Goal: Information Seeking & Learning: Find specific page/section

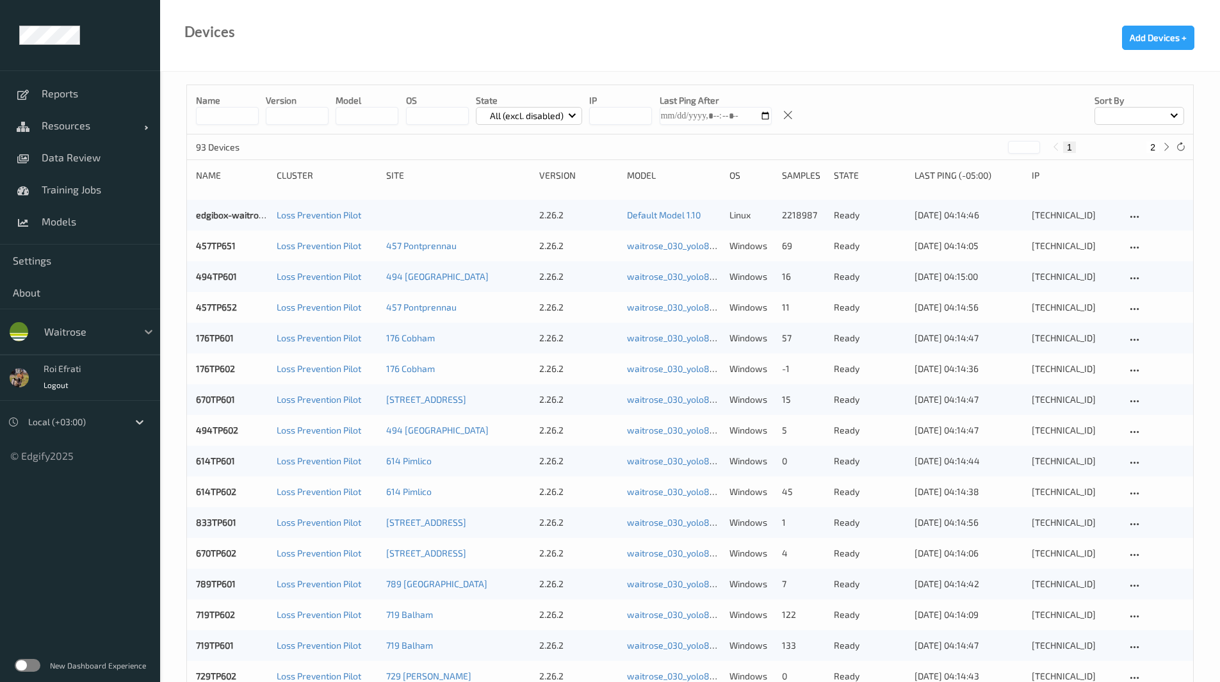
click at [151, 329] on icon at bounding box center [148, 331] width 13 height 13
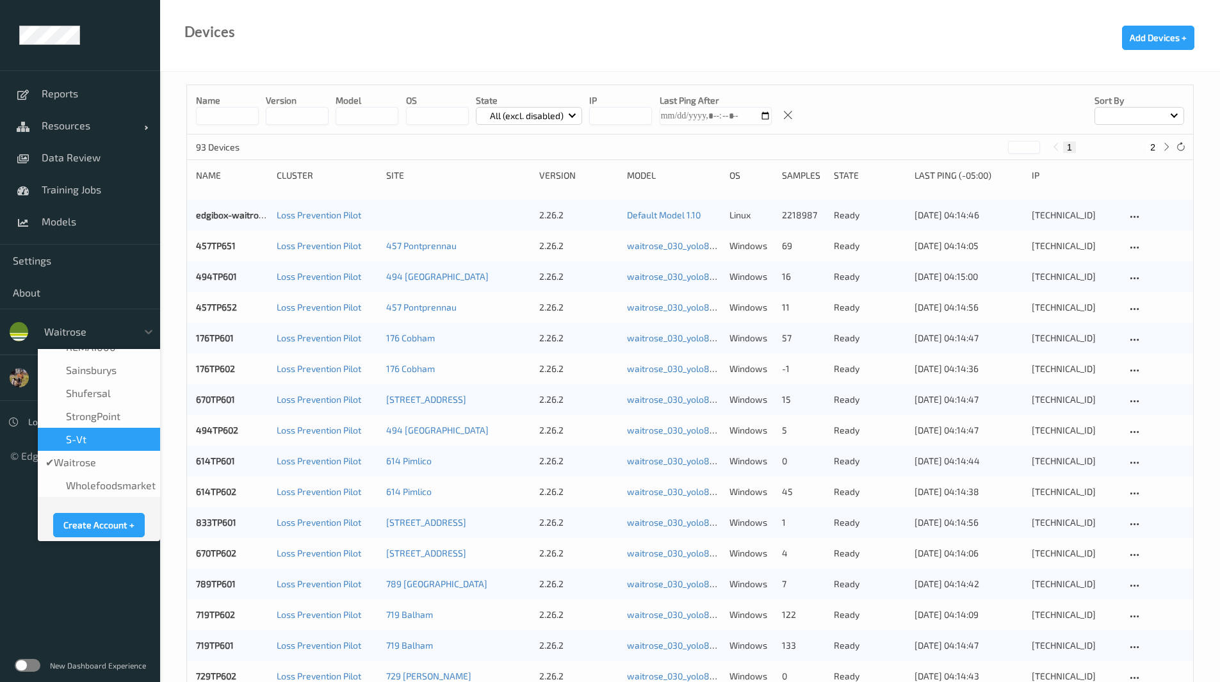
scroll to position [310, 0]
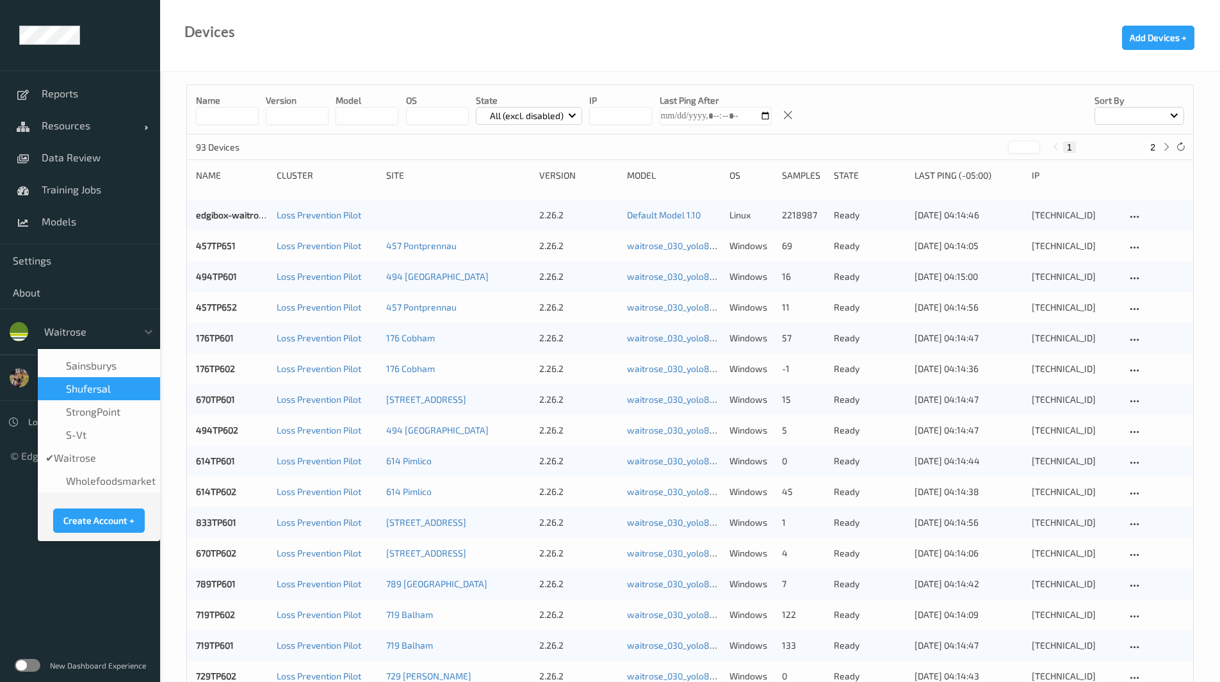
click at [102, 391] on span "shufersal" at bounding box center [88, 388] width 45 height 13
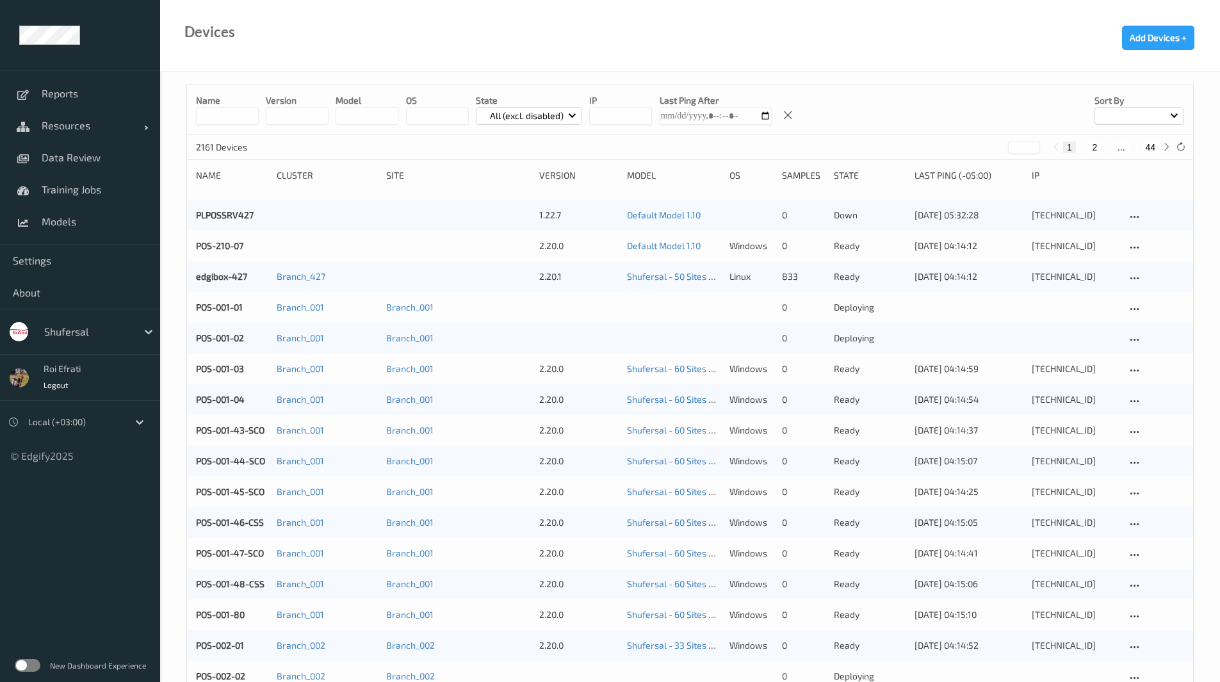
click at [28, 664] on label at bounding box center [28, 665] width 26 height 13
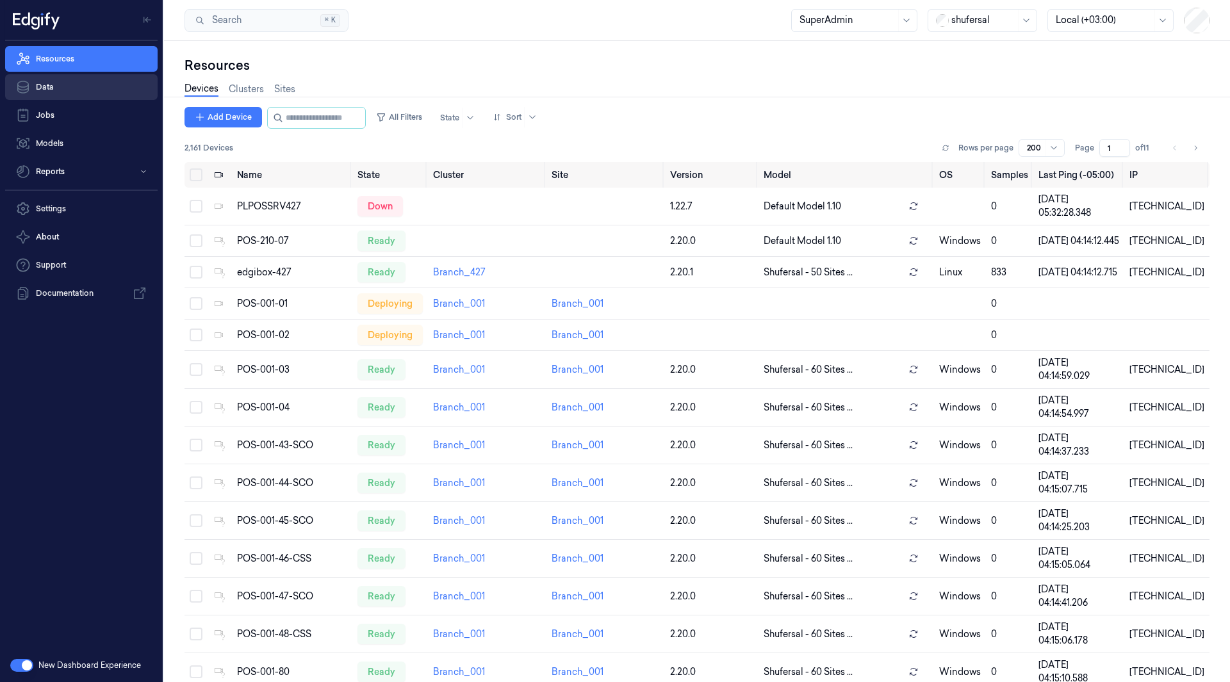
click at [58, 92] on link "Data" at bounding box center [81, 87] width 152 height 26
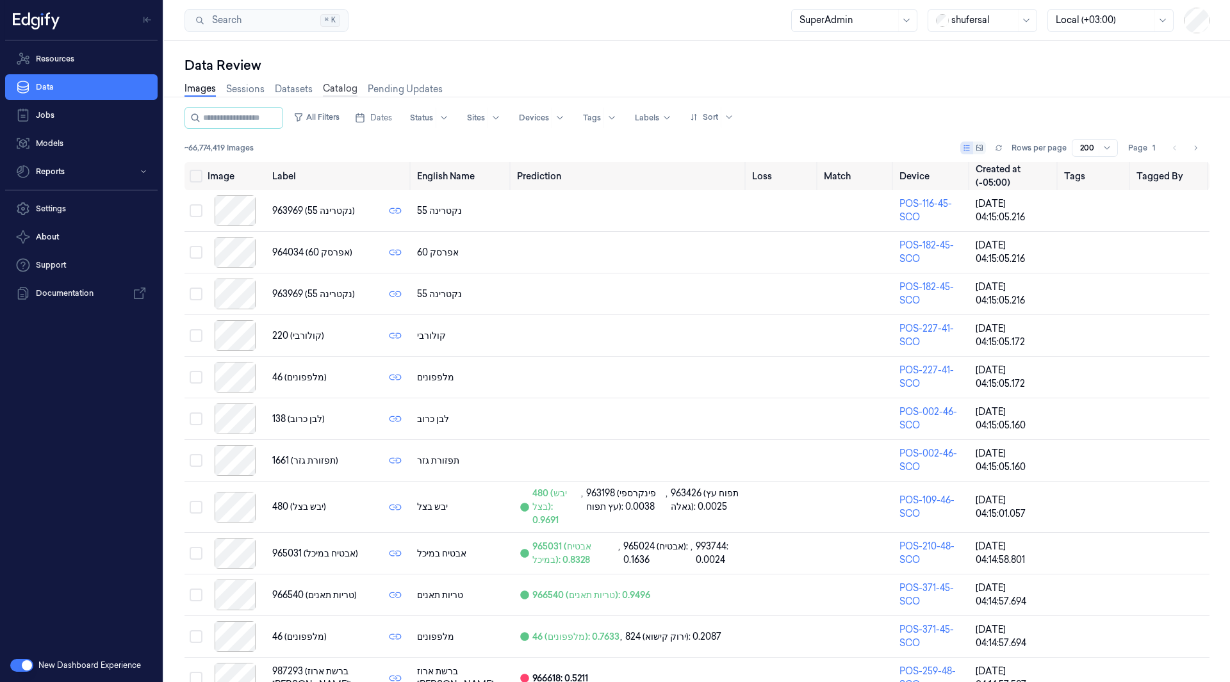
click at [342, 88] on link "Catalog" at bounding box center [340, 89] width 35 height 15
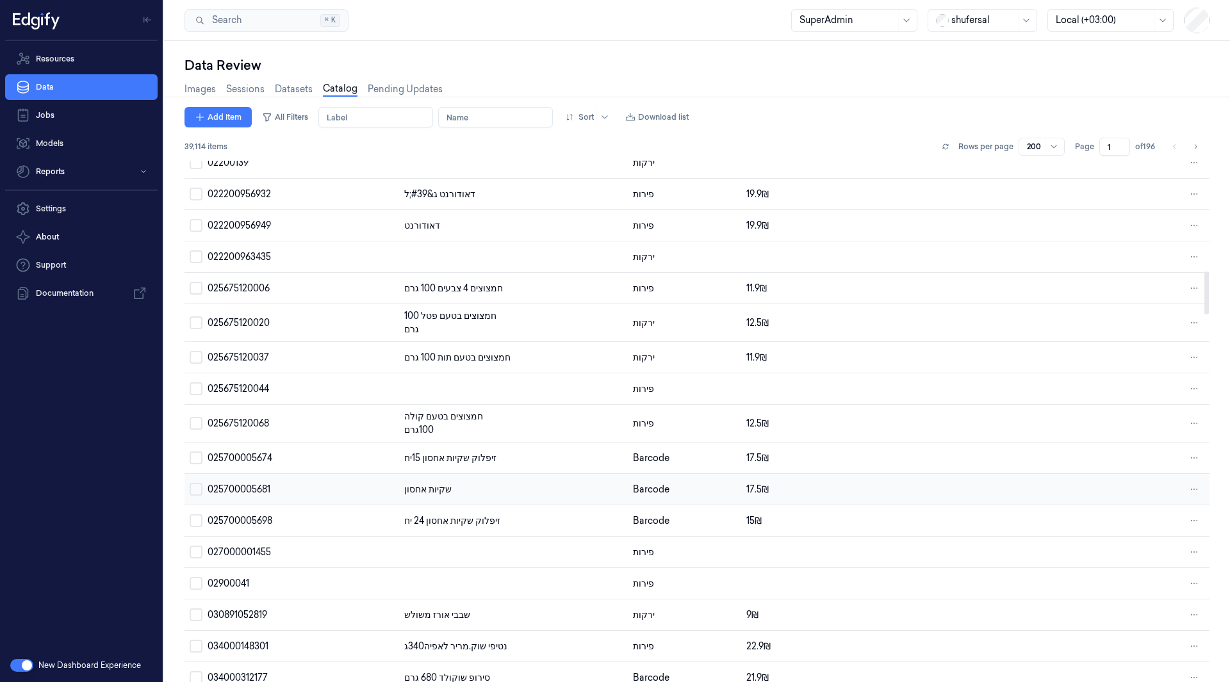
scroll to position [1345, 0]
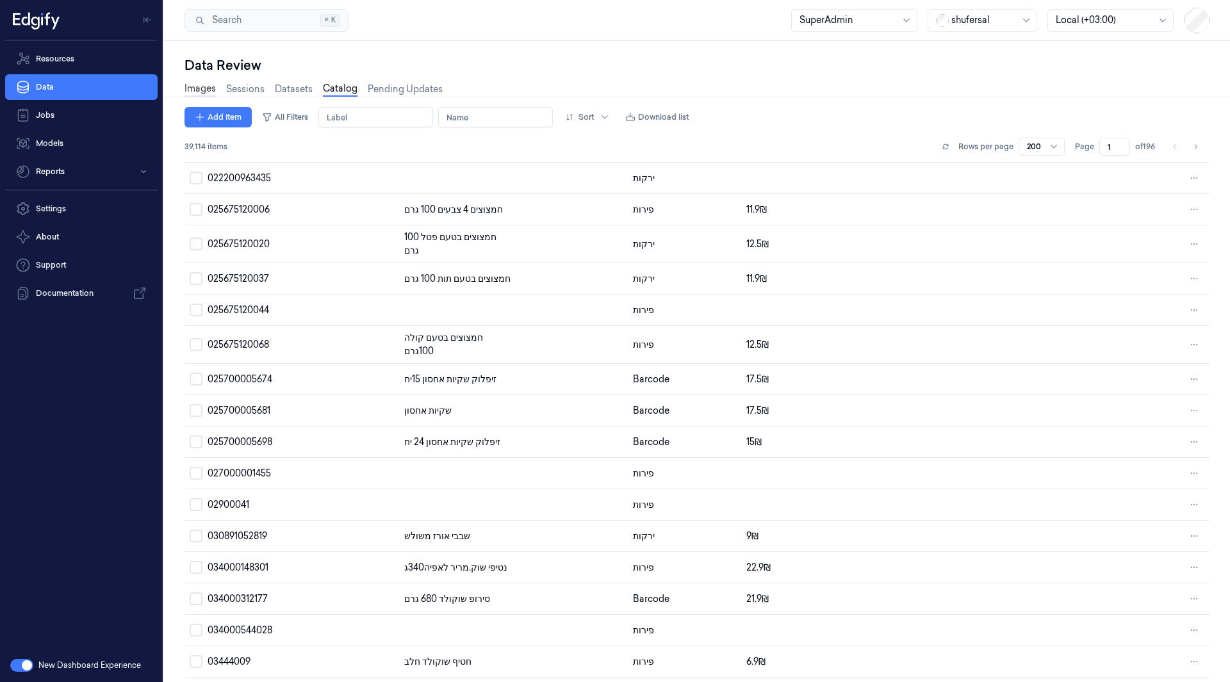
click at [194, 87] on link "Images" at bounding box center [199, 89] width 31 height 15
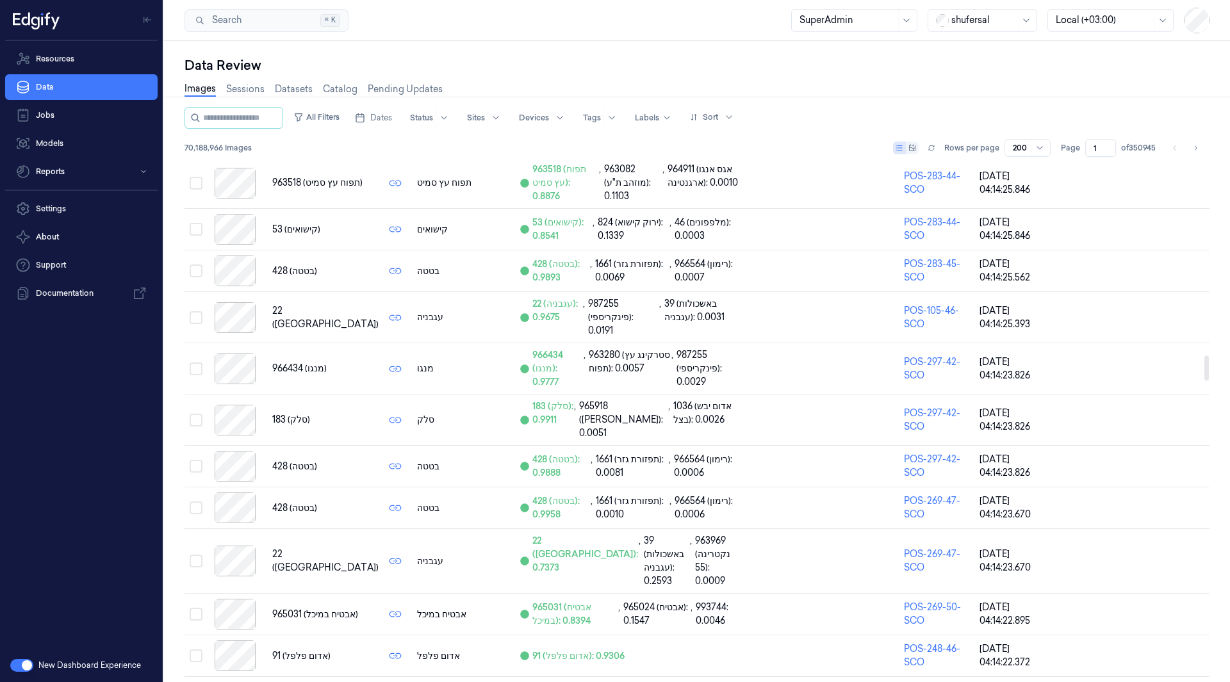
scroll to position [4035, 0]
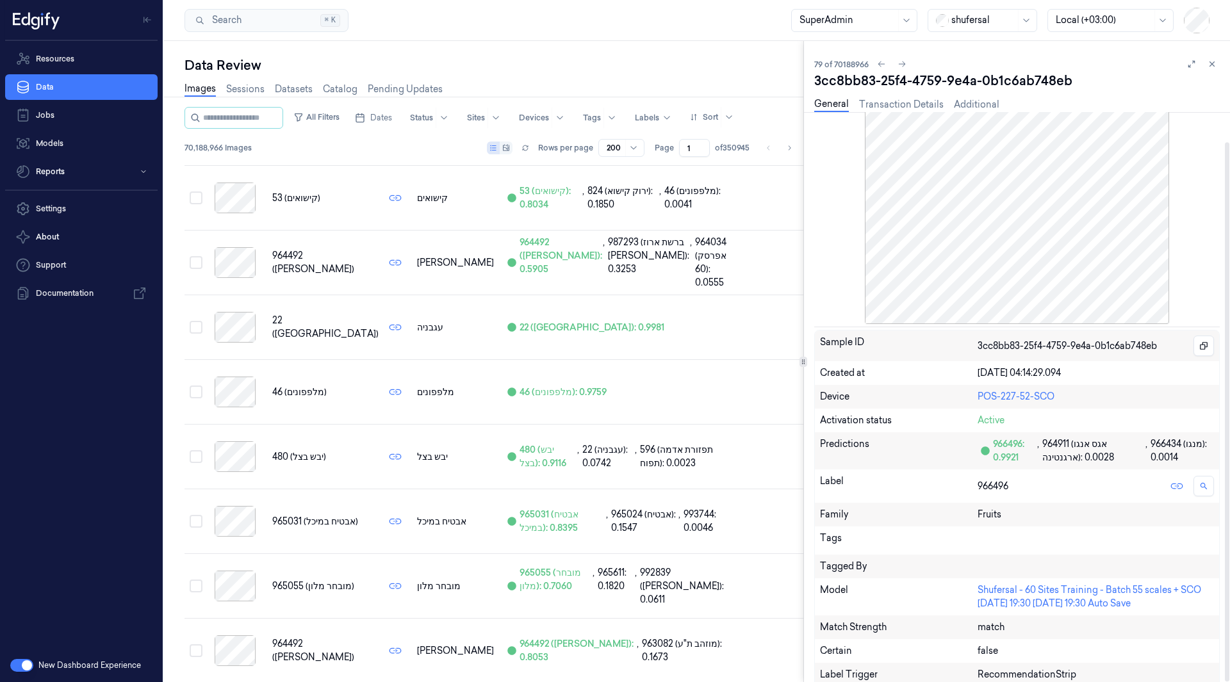
scroll to position [31, 0]
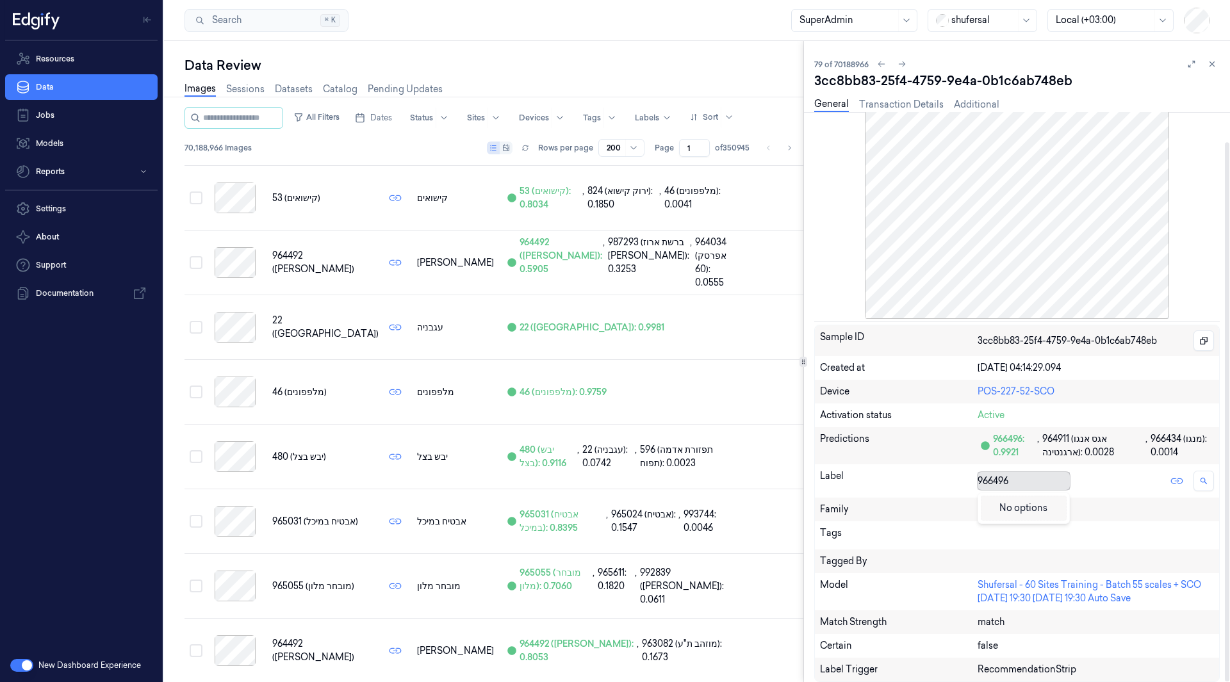
click at [1002, 476] on div at bounding box center [1020, 481] width 87 height 13
click at [1200, 489] on link at bounding box center [1203, 481] width 20 height 20
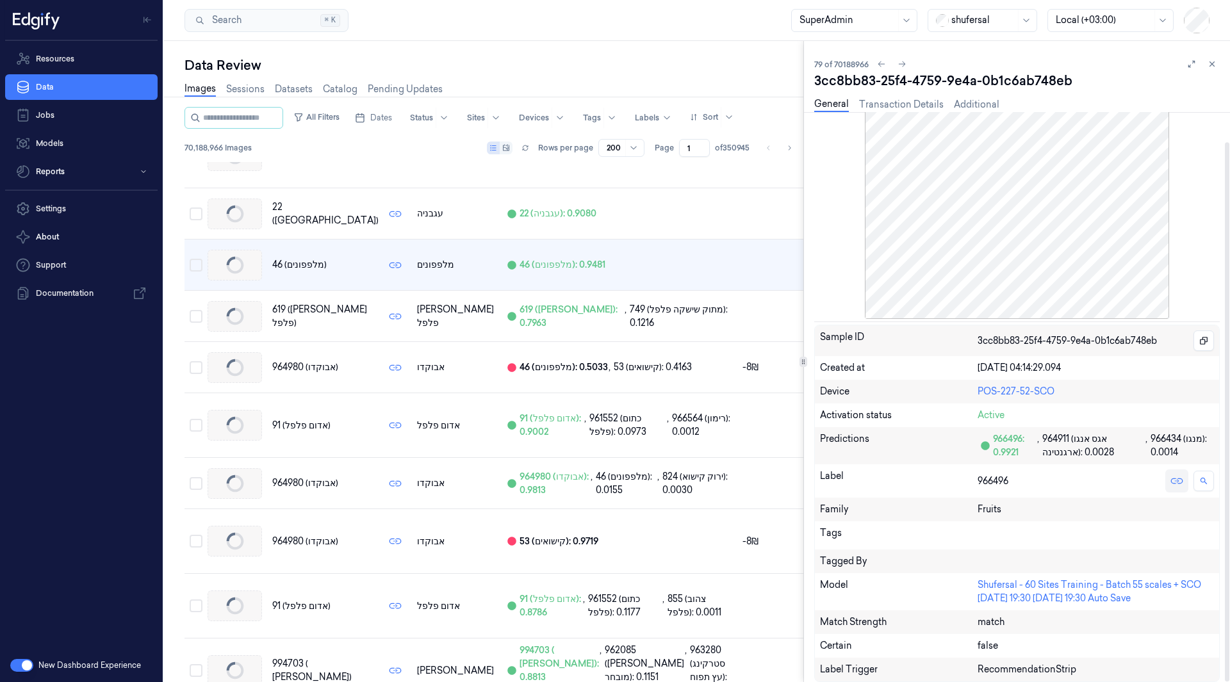
scroll to position [4684, 0]
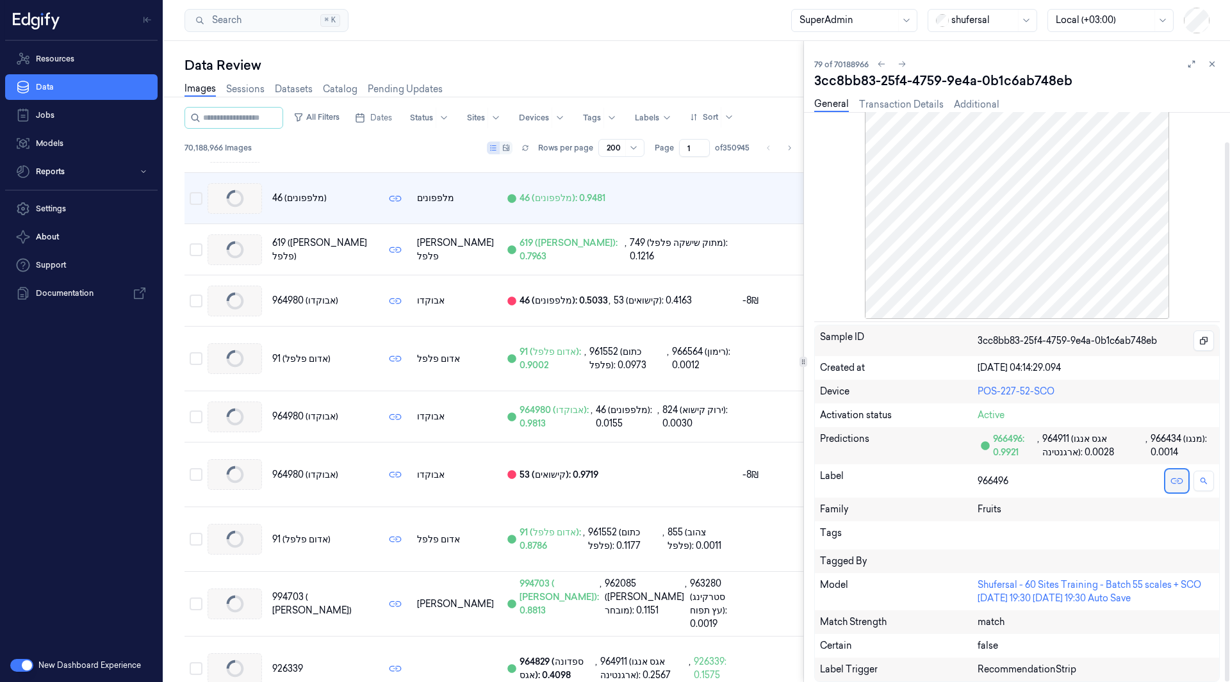
click at [1179, 483] on icon at bounding box center [1176, 481] width 6 height 6
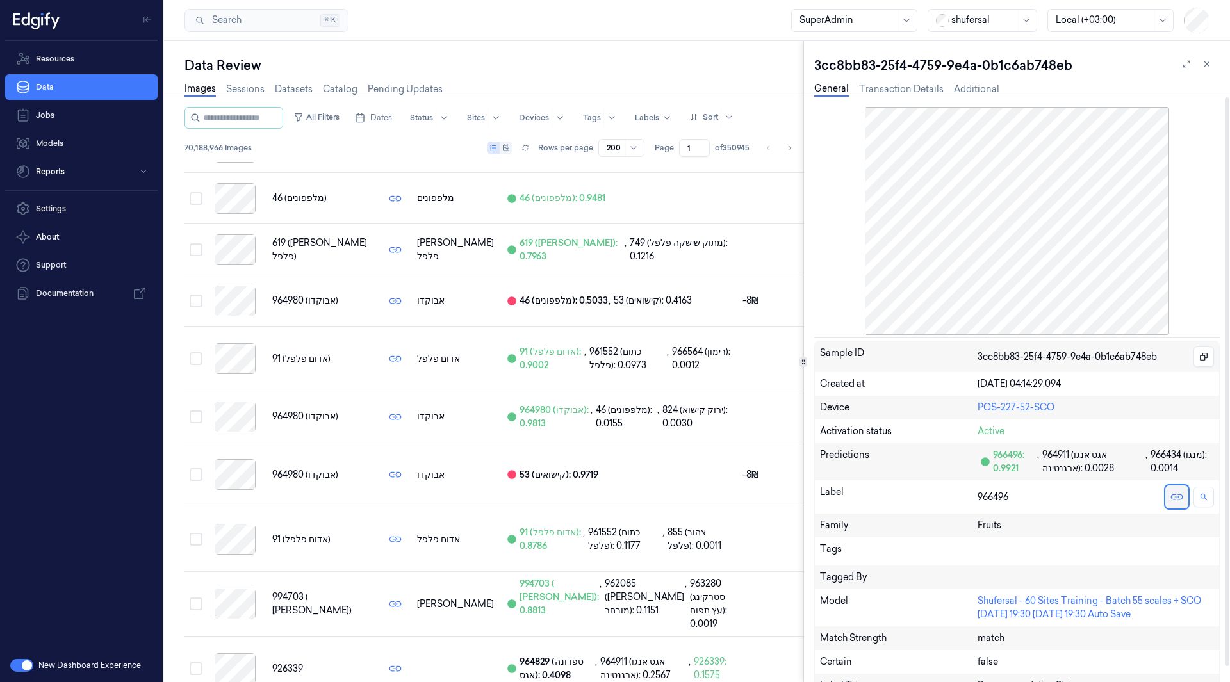
click at [1175, 498] on icon at bounding box center [1176, 497] width 6 height 6
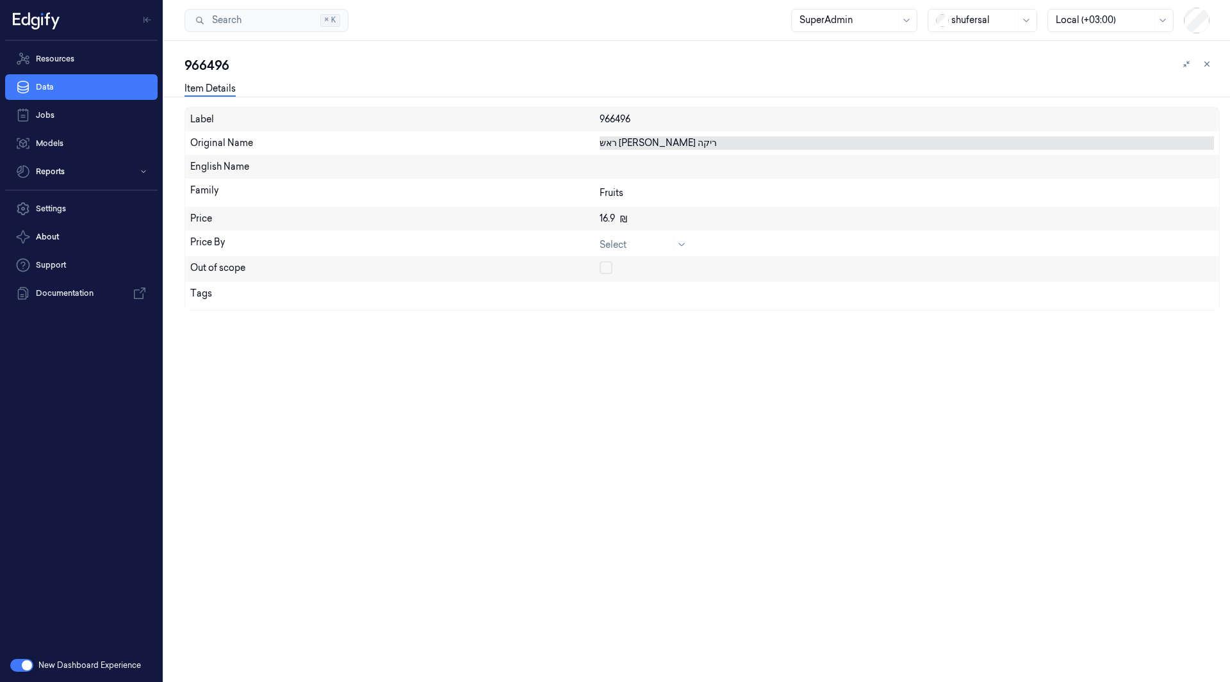
click at [632, 144] on div "ראש [PERSON_NAME] ריקה" at bounding box center [906, 142] width 614 height 13
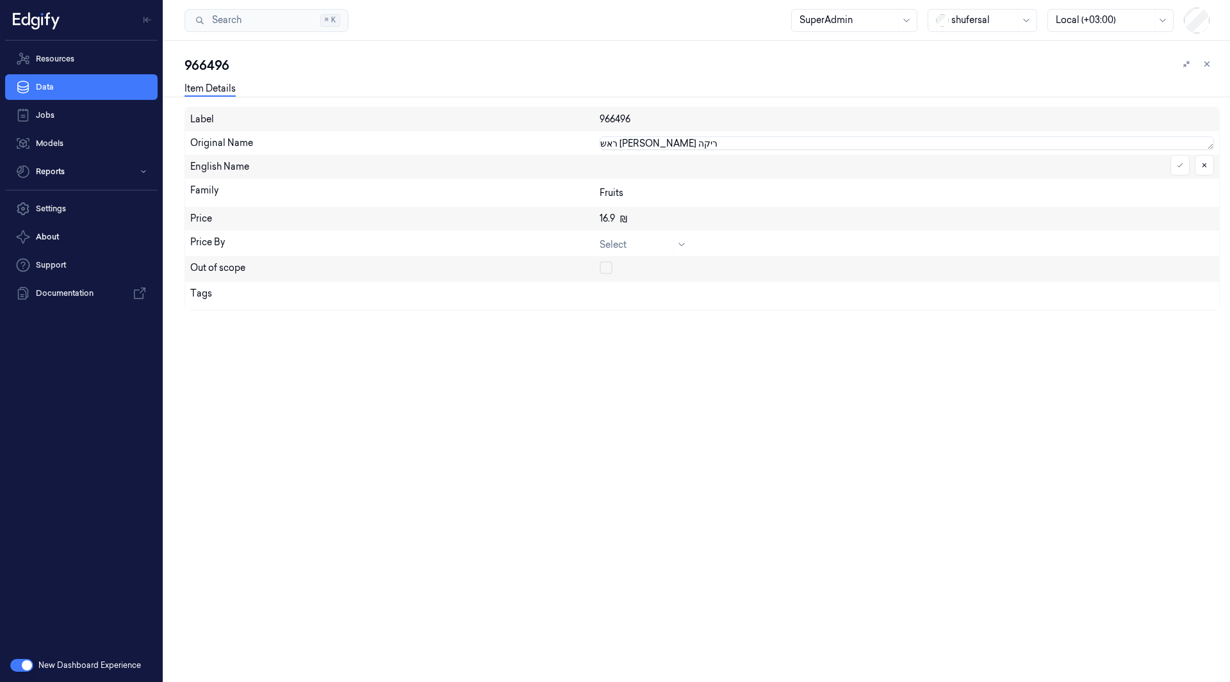
click at [632, 144] on textarea "ראש [PERSON_NAME] ריקה" at bounding box center [906, 142] width 614 height 13
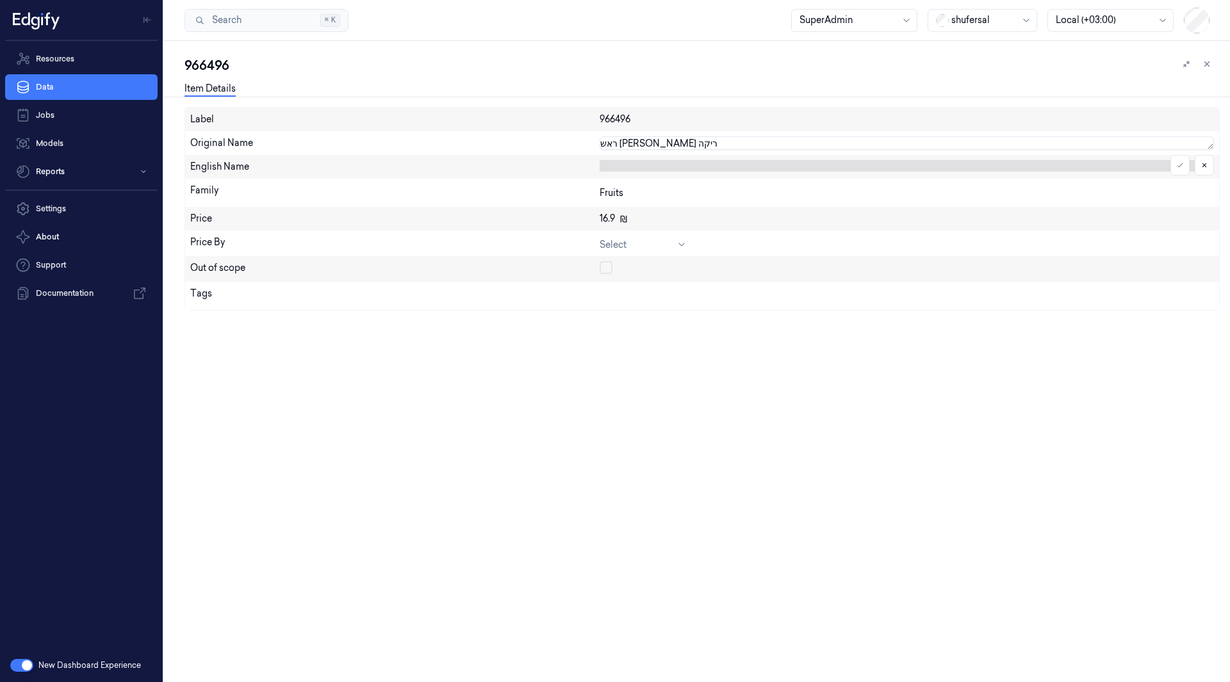
click at [656, 165] on div at bounding box center [906, 166] width 614 height 12
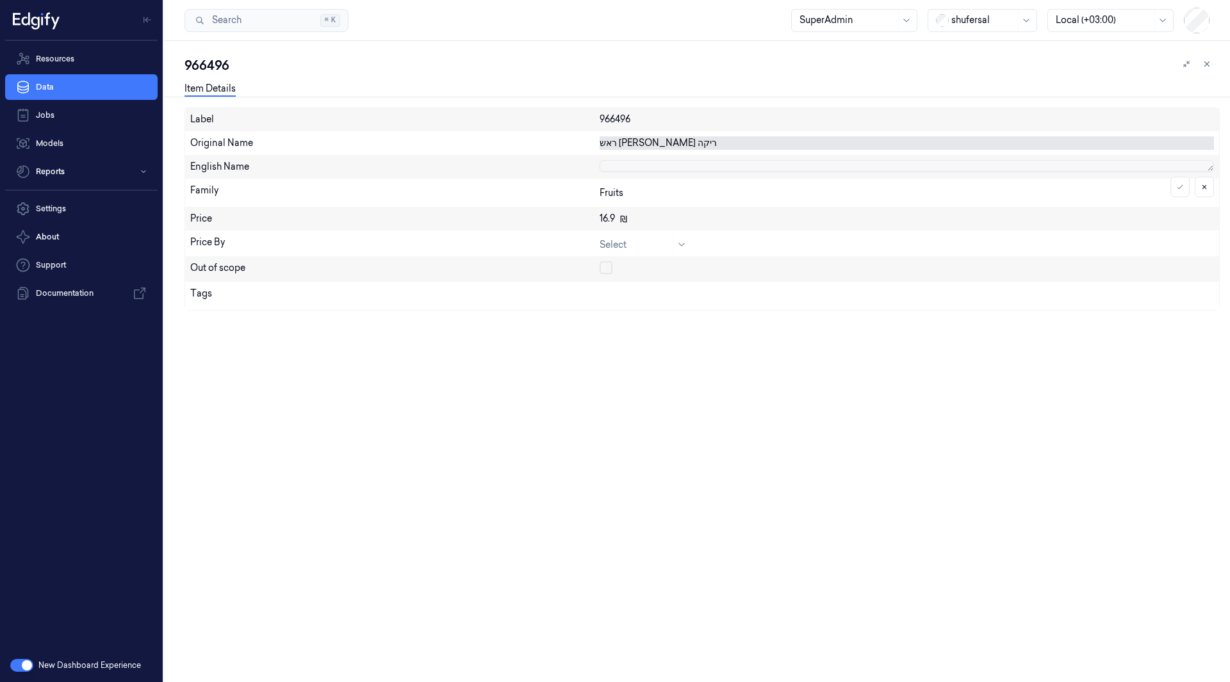
scroll to position [1, 0]
type textarea "ראש [PERSON_NAME] ריקה"
click at [1177, 191] on button at bounding box center [1179, 187] width 19 height 20
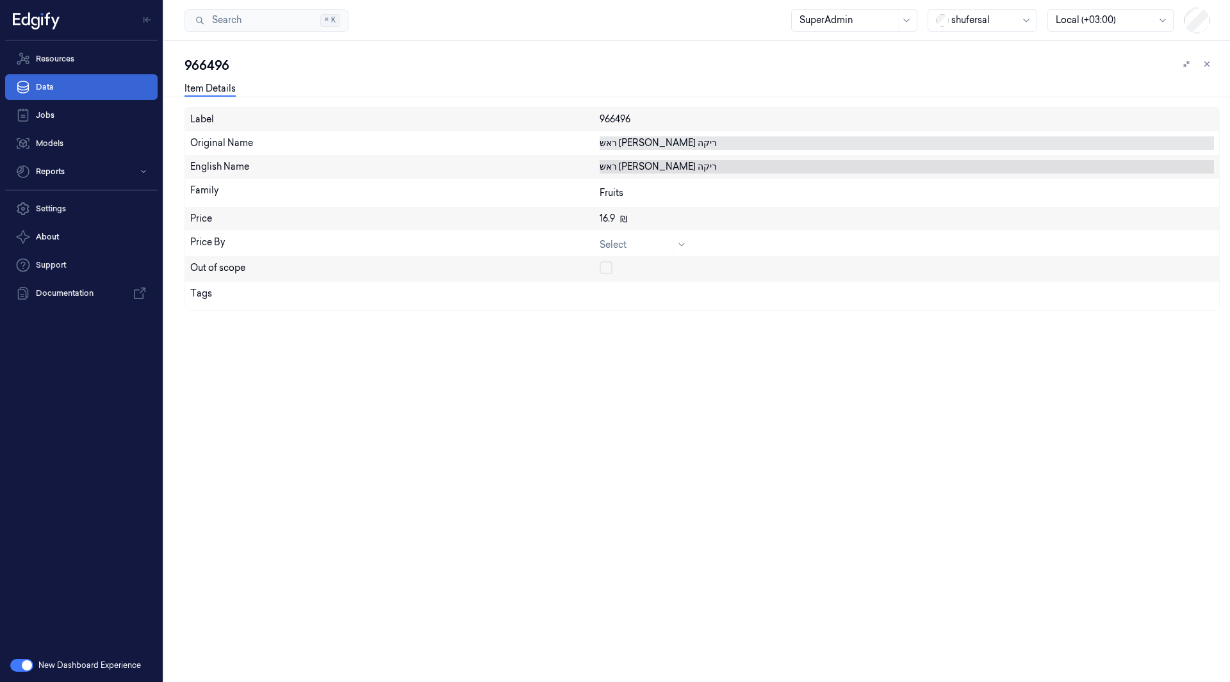
click at [67, 90] on link "Data" at bounding box center [81, 87] width 152 height 26
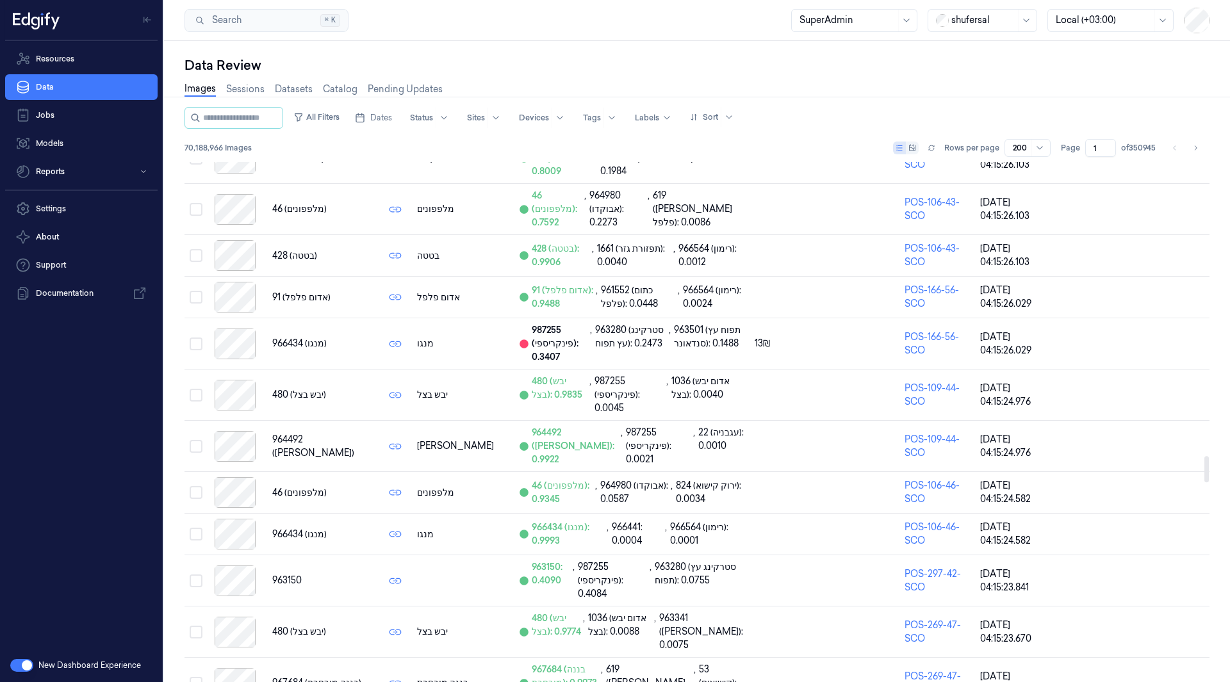
scroll to position [5828, 0]
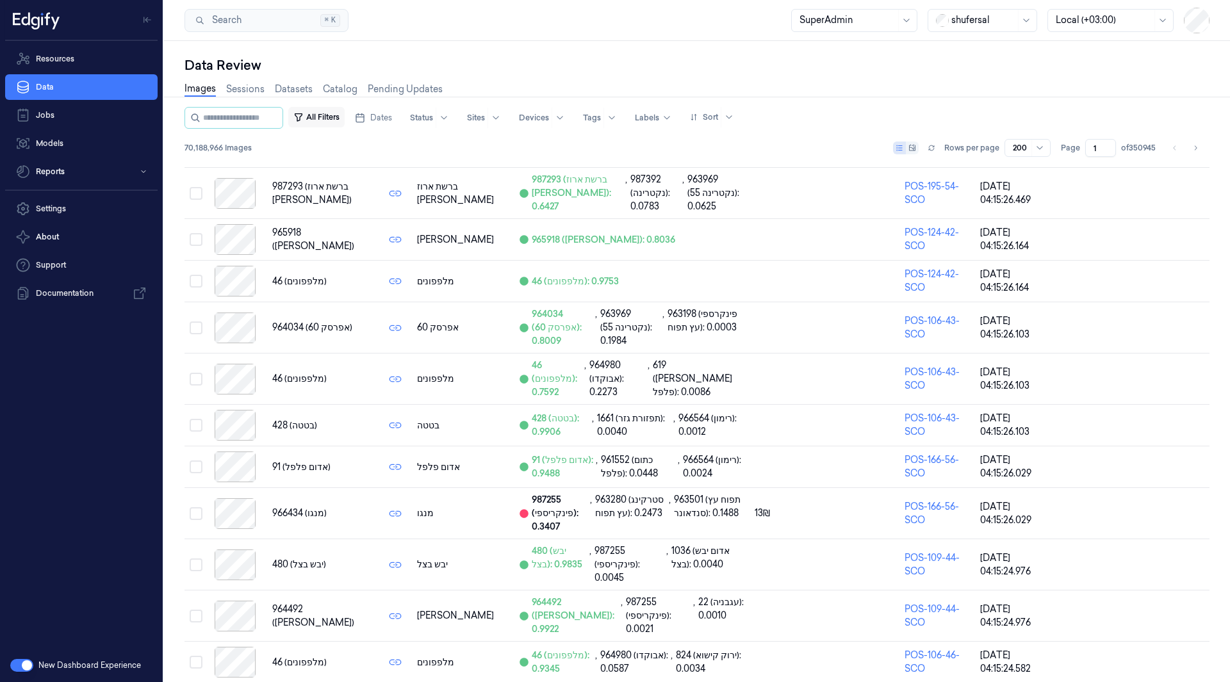
click at [345, 119] on button "All Filters" at bounding box center [316, 117] width 56 height 20
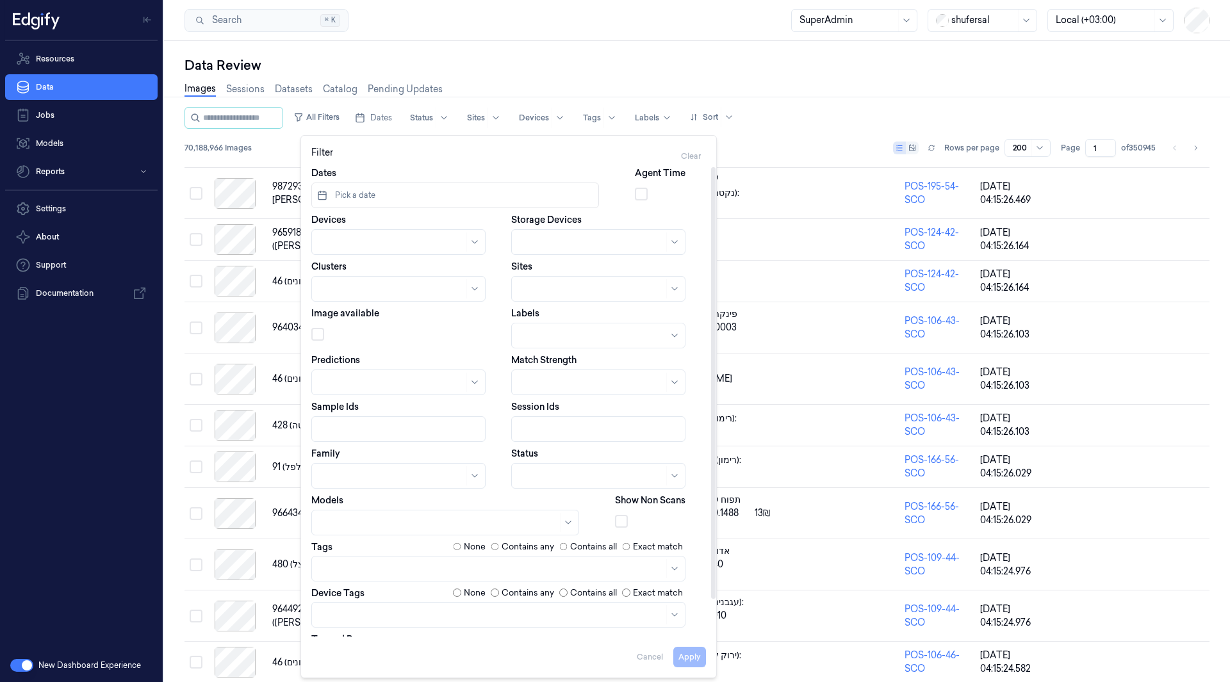
click at [553, 339] on div at bounding box center [592, 335] width 147 height 13
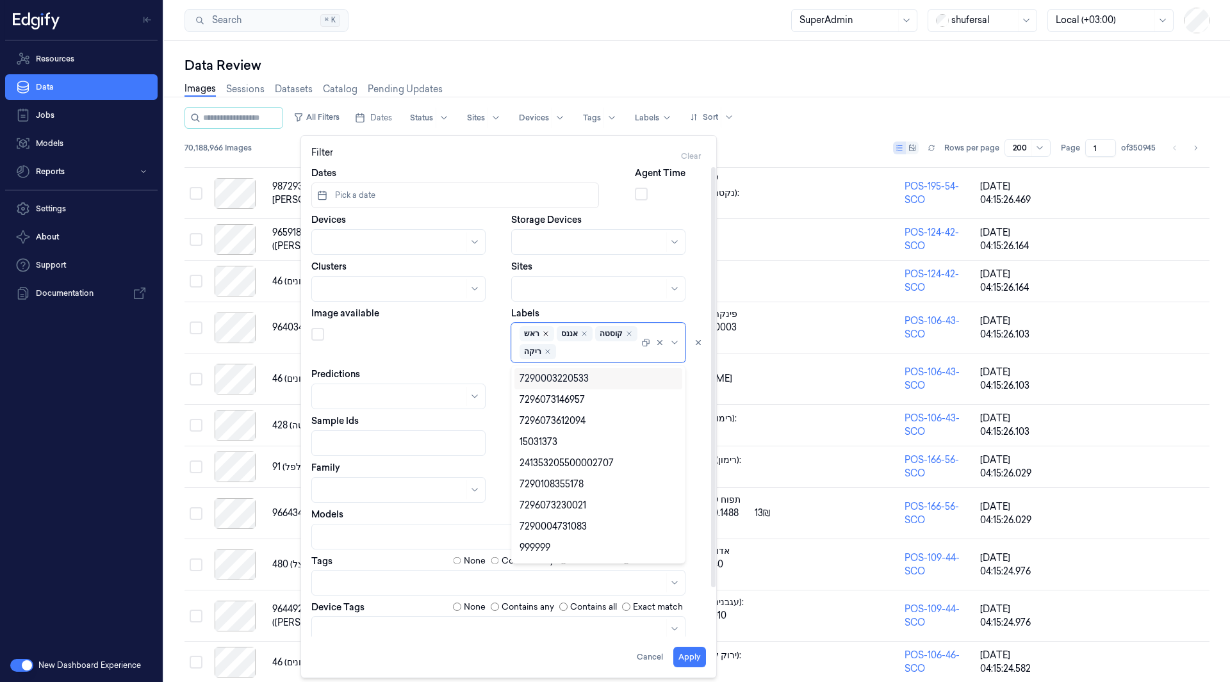
click at [545, 332] on icon "Remove ,ראש" at bounding box center [546, 334] width 8 height 8
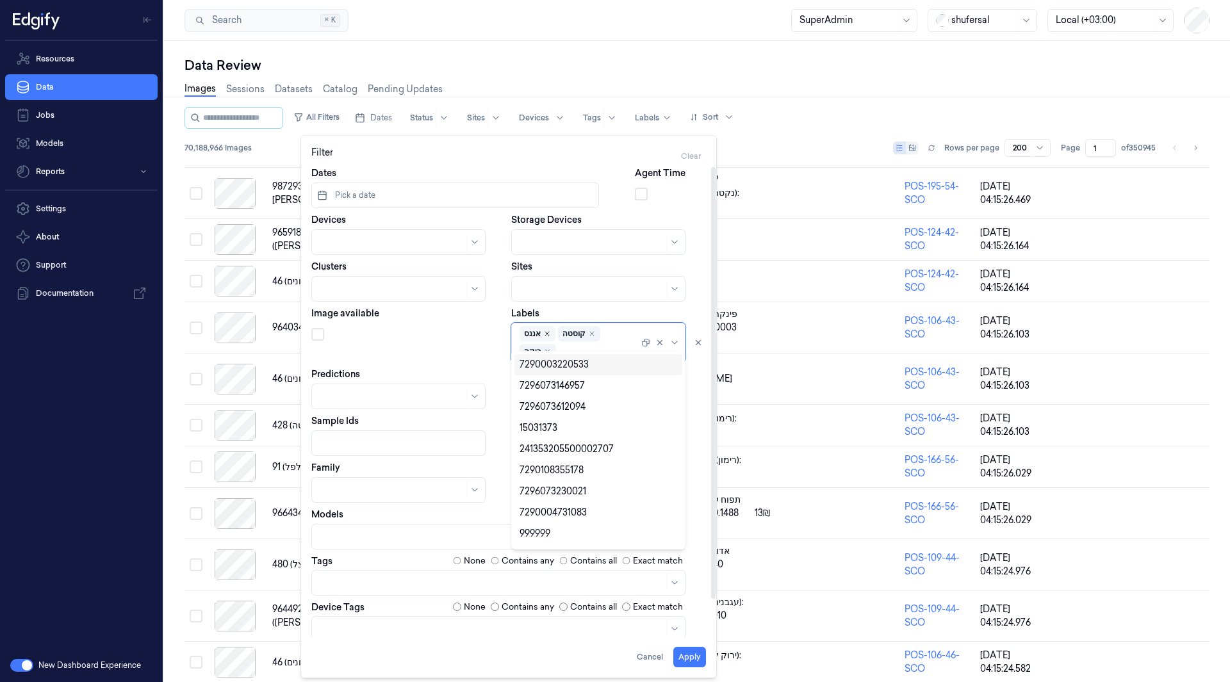
click at [545, 334] on icon "Remove ,אננס" at bounding box center [547, 334] width 4 height 4
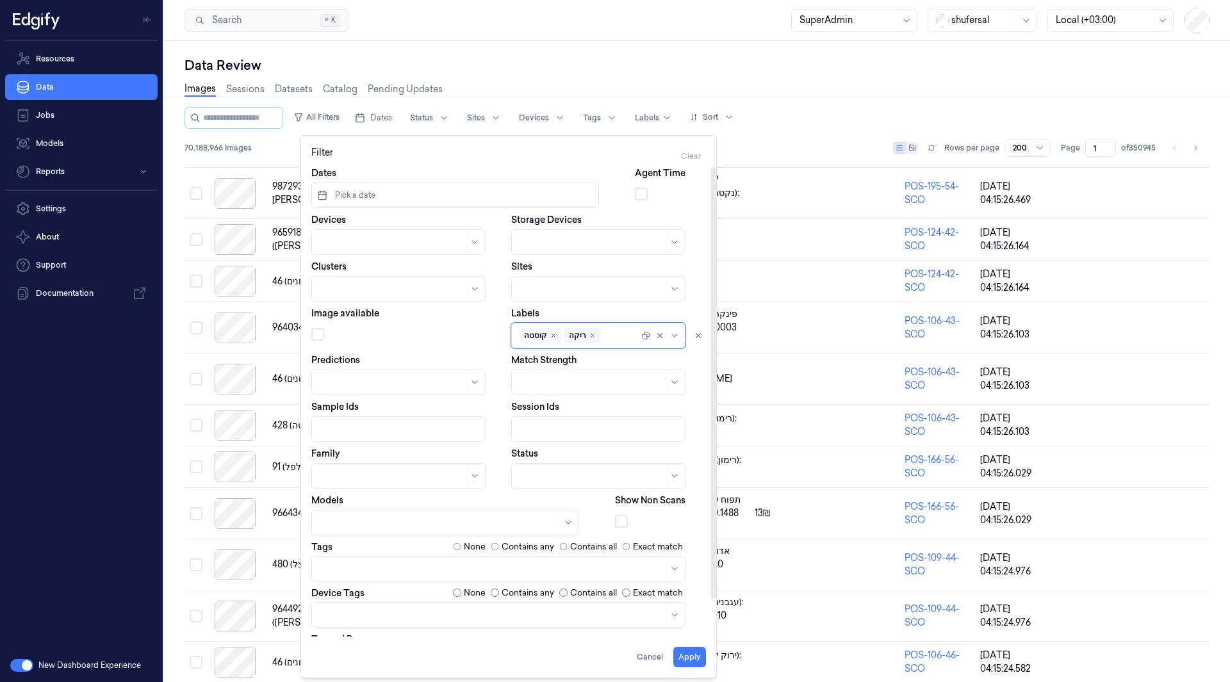
click at [546, 334] on div "קוסטה" at bounding box center [540, 335] width 42 height 15
click at [551, 334] on icon "Remove ,קוסטה" at bounding box center [553, 336] width 4 height 4
click at [548, 336] on icon "Remove ,ריקה" at bounding box center [548, 336] width 8 height 8
type input "t"
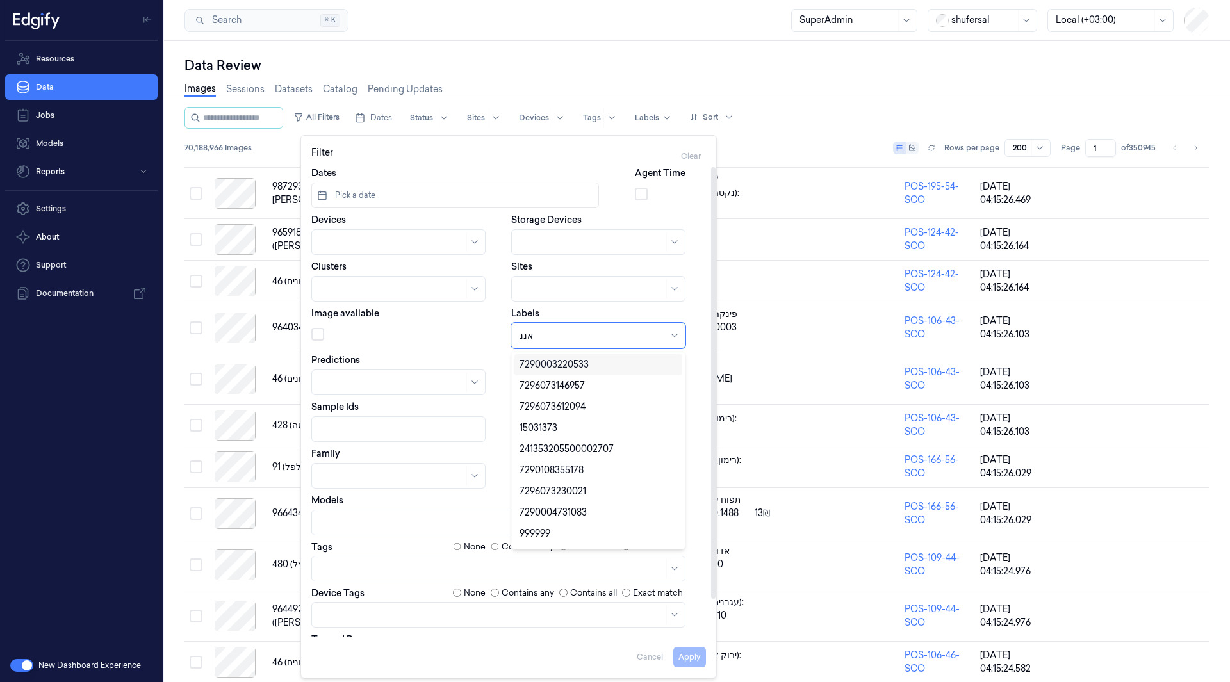
type input "אננ"
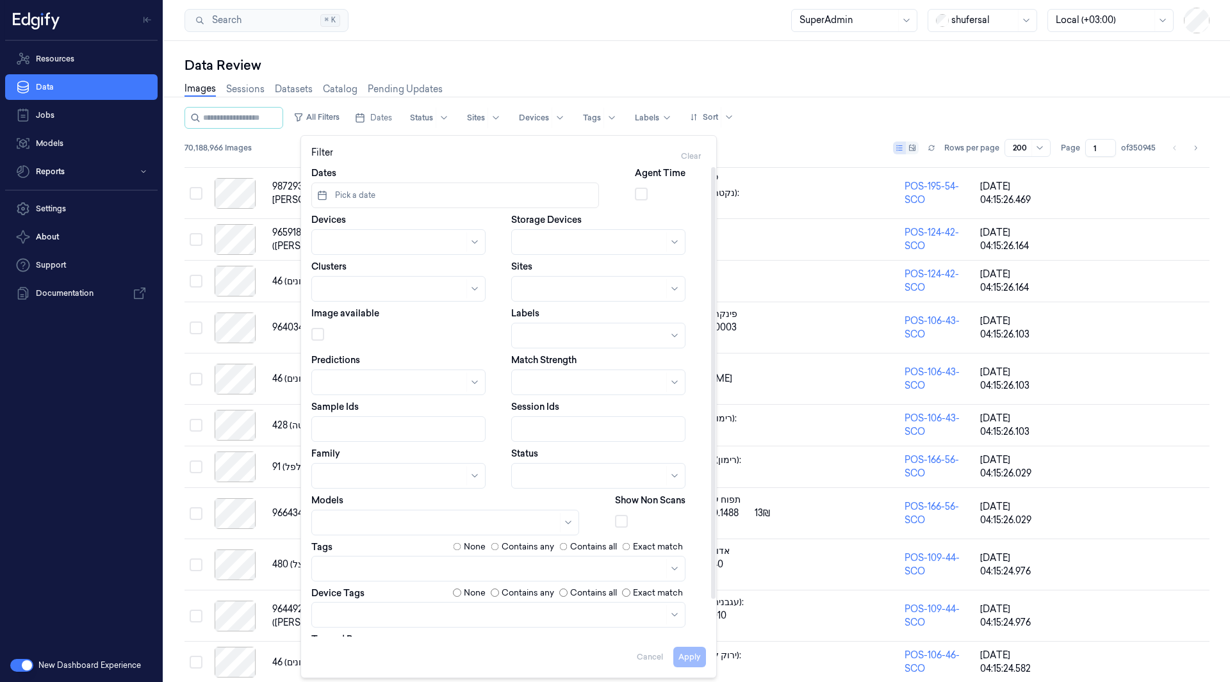
click at [701, 314] on div "Labels" at bounding box center [608, 328] width 195 height 42
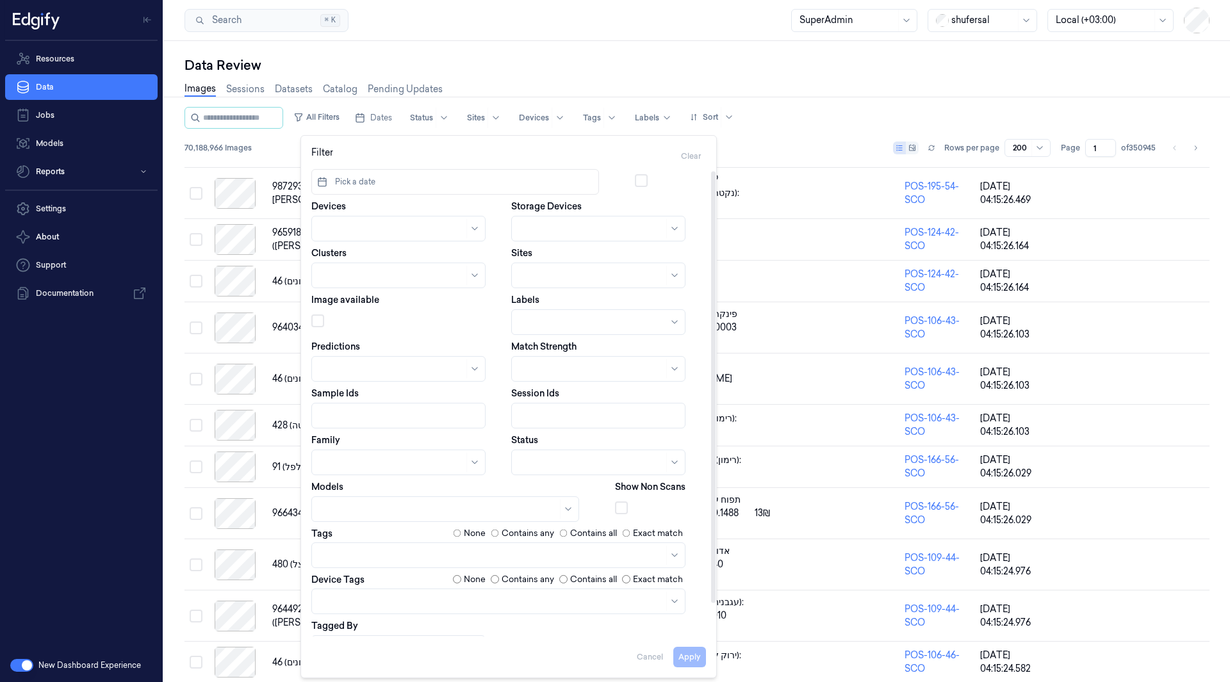
scroll to position [0, 0]
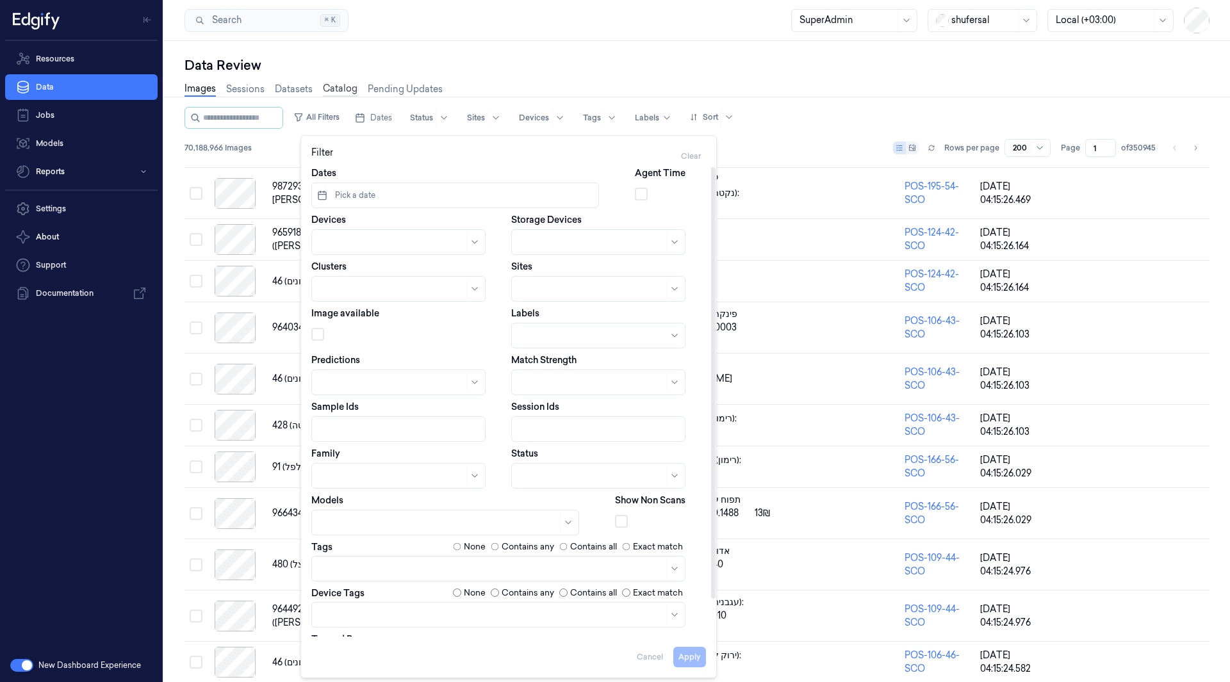
click at [345, 94] on link "Catalog" at bounding box center [340, 89] width 35 height 15
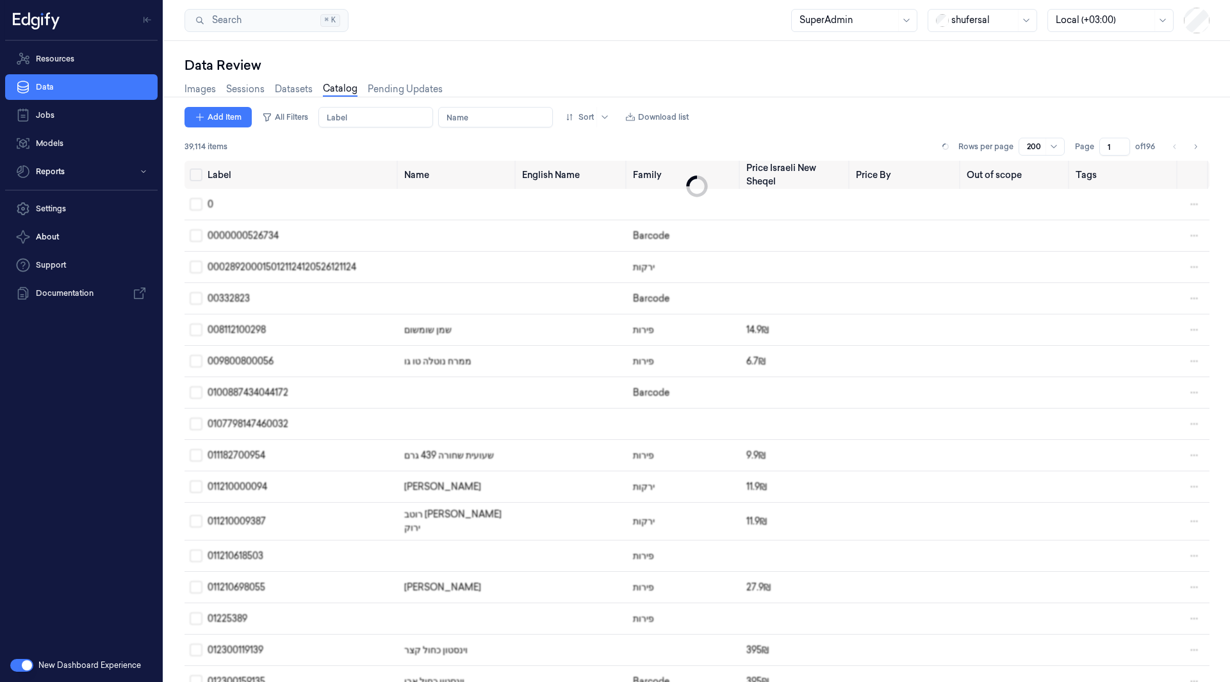
click at [354, 119] on input "Label" at bounding box center [375, 117] width 115 height 20
click at [522, 117] on input "Name" at bounding box center [495, 117] width 115 height 20
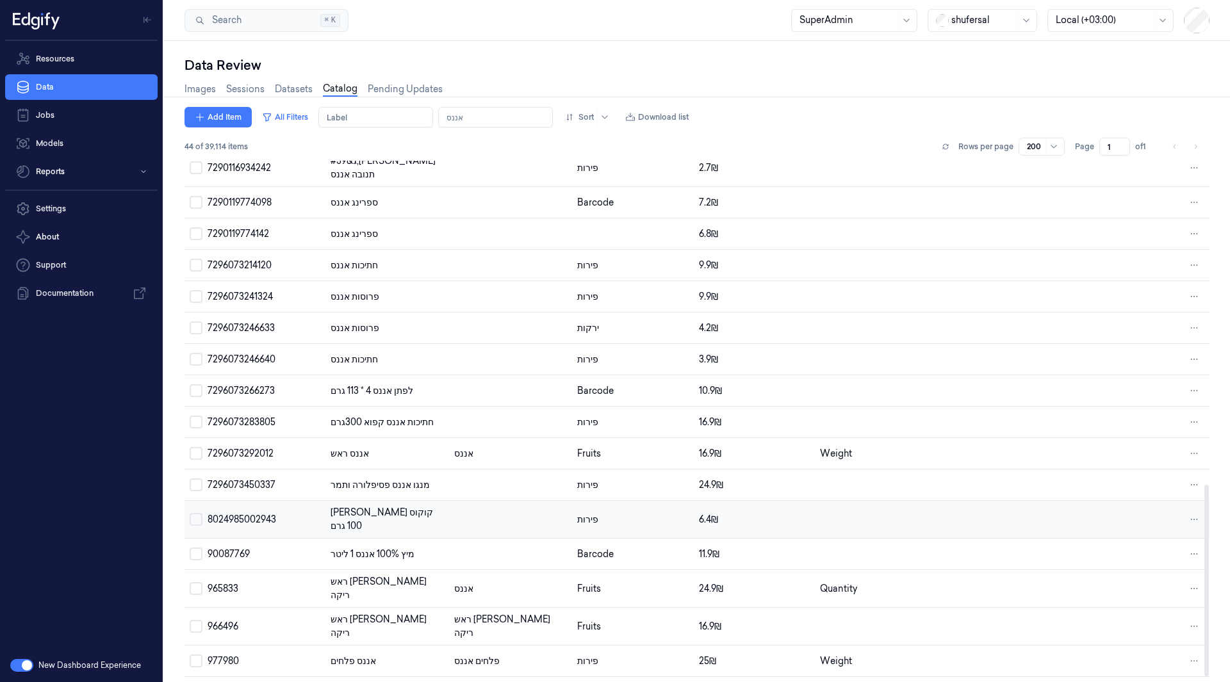
scroll to position [895, 0]
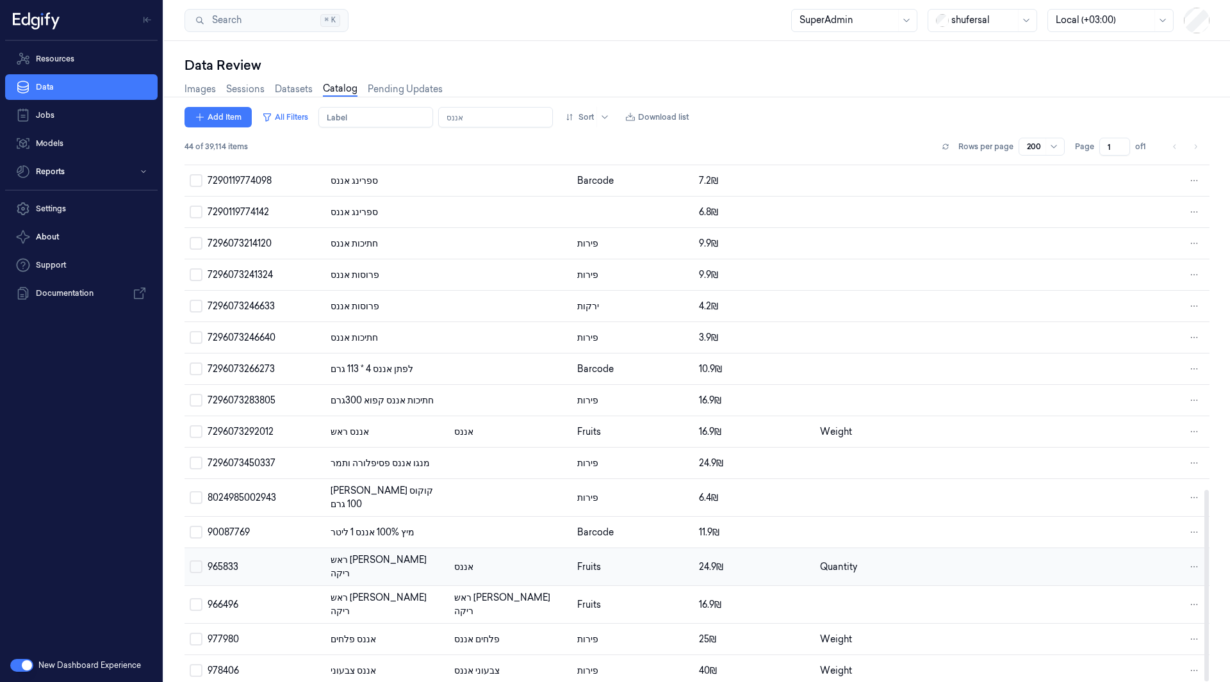
type input "אננס"
click at [247, 548] on td "965833" at bounding box center [263, 567] width 123 height 38
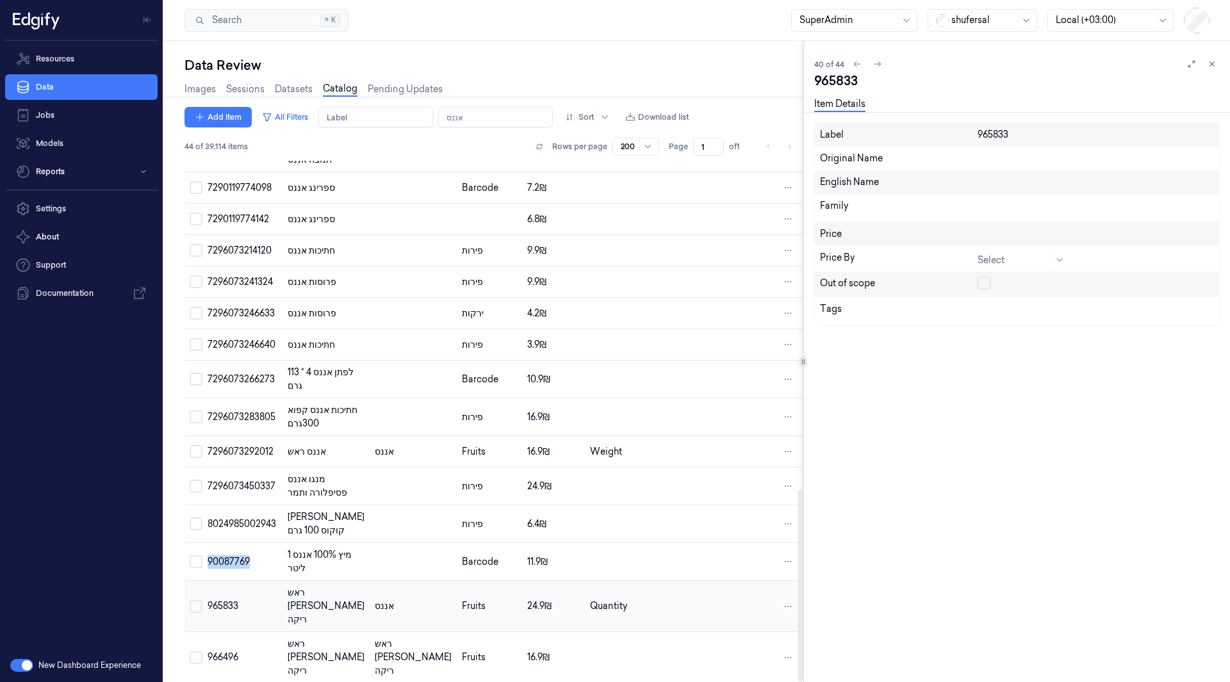
click at [247, 556] on span "90087769" at bounding box center [229, 562] width 42 height 12
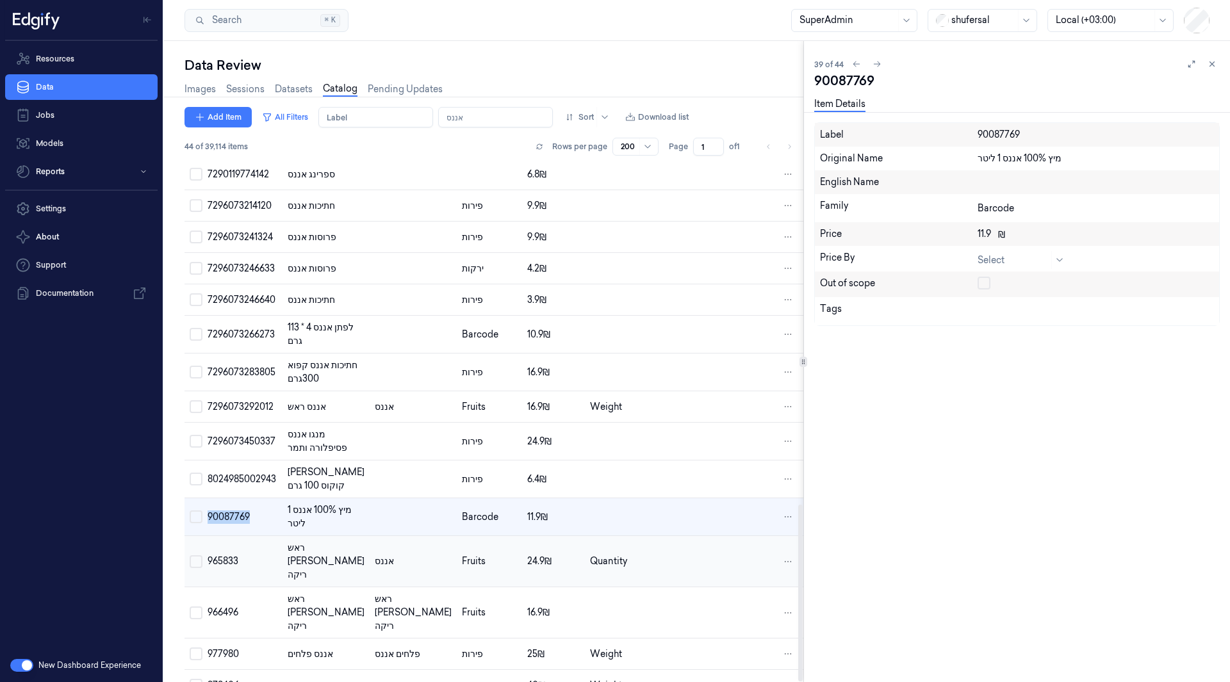
scroll to position [1013, 0]
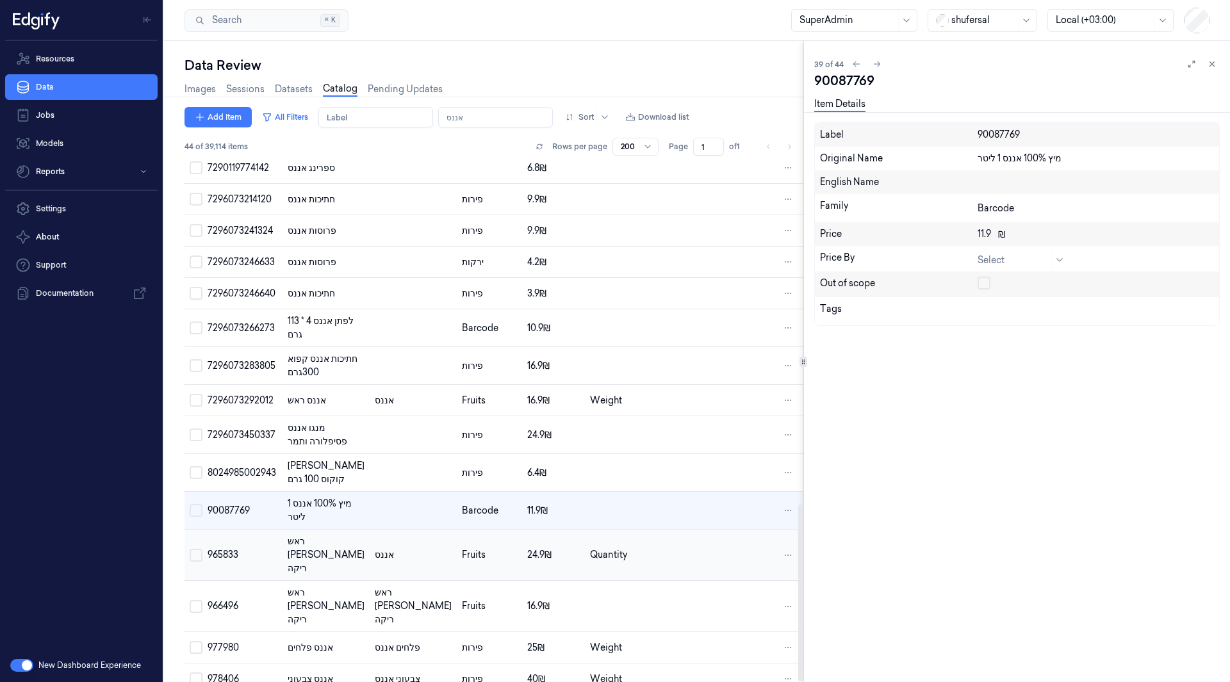
click at [243, 530] on td "965833" at bounding box center [242, 555] width 80 height 51
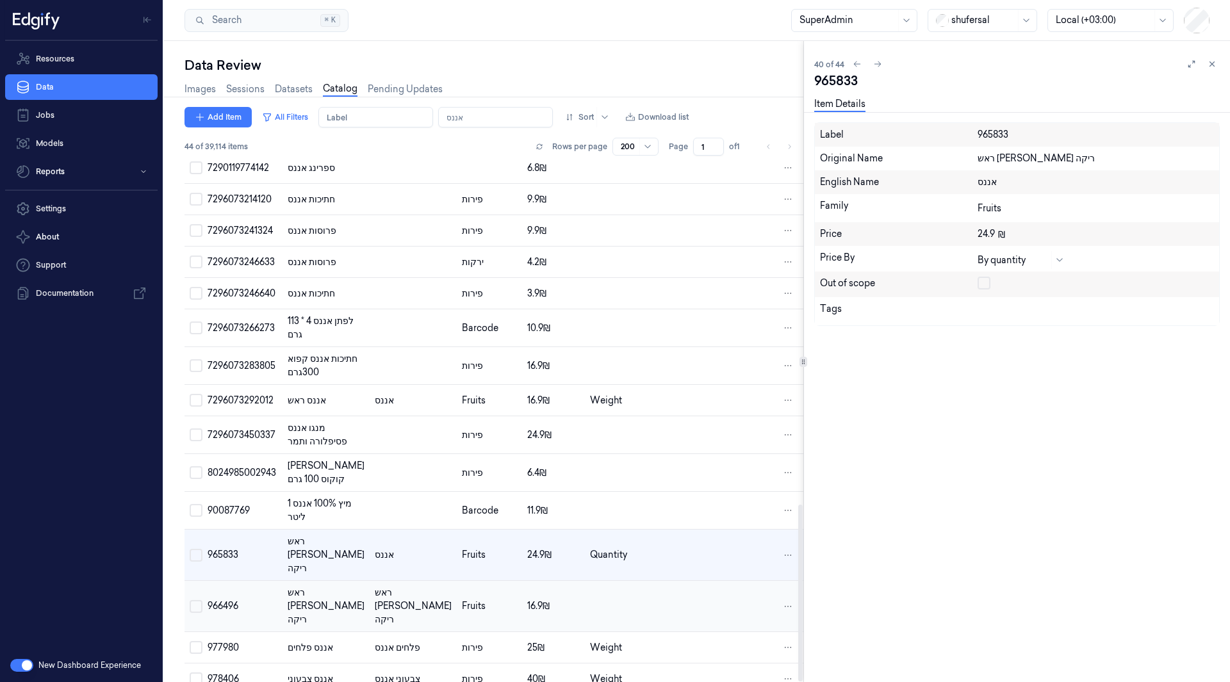
click at [249, 581] on td "966496" at bounding box center [242, 606] width 80 height 51
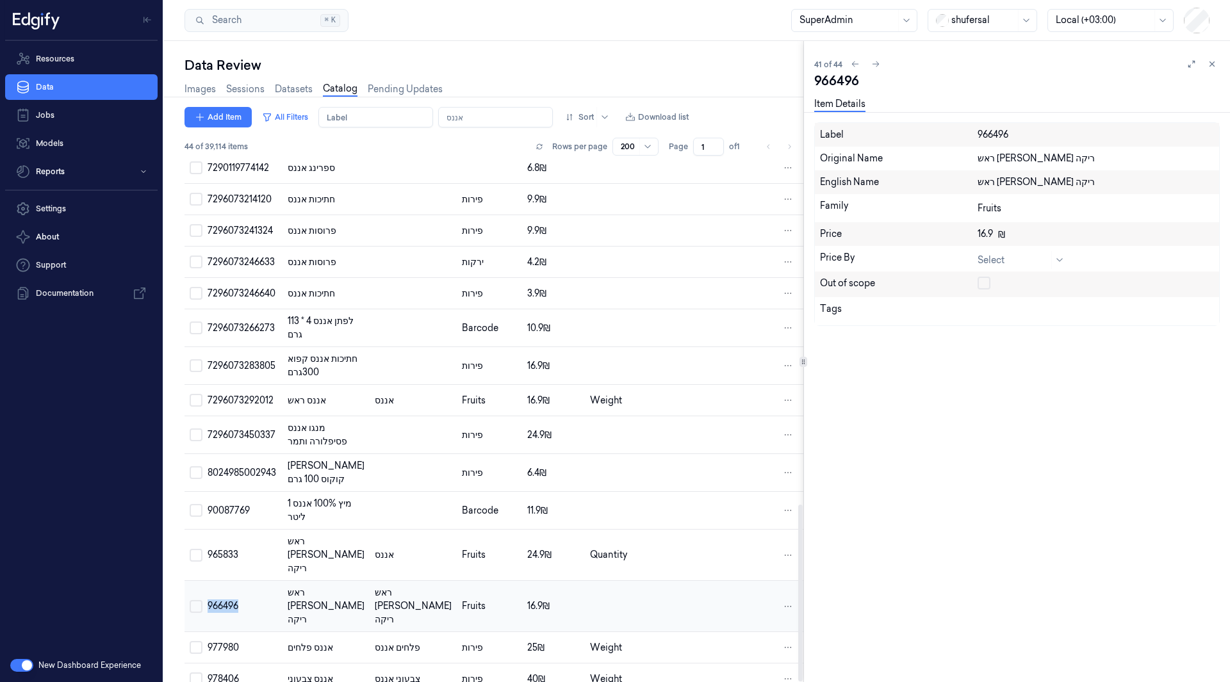
drag, startPoint x: 243, startPoint y: 555, endPoint x: 209, endPoint y: 558, distance: 34.2
click at [209, 581] on td "966496" at bounding box center [242, 606] width 80 height 51
click at [208, 90] on link "Images" at bounding box center [199, 89] width 31 height 15
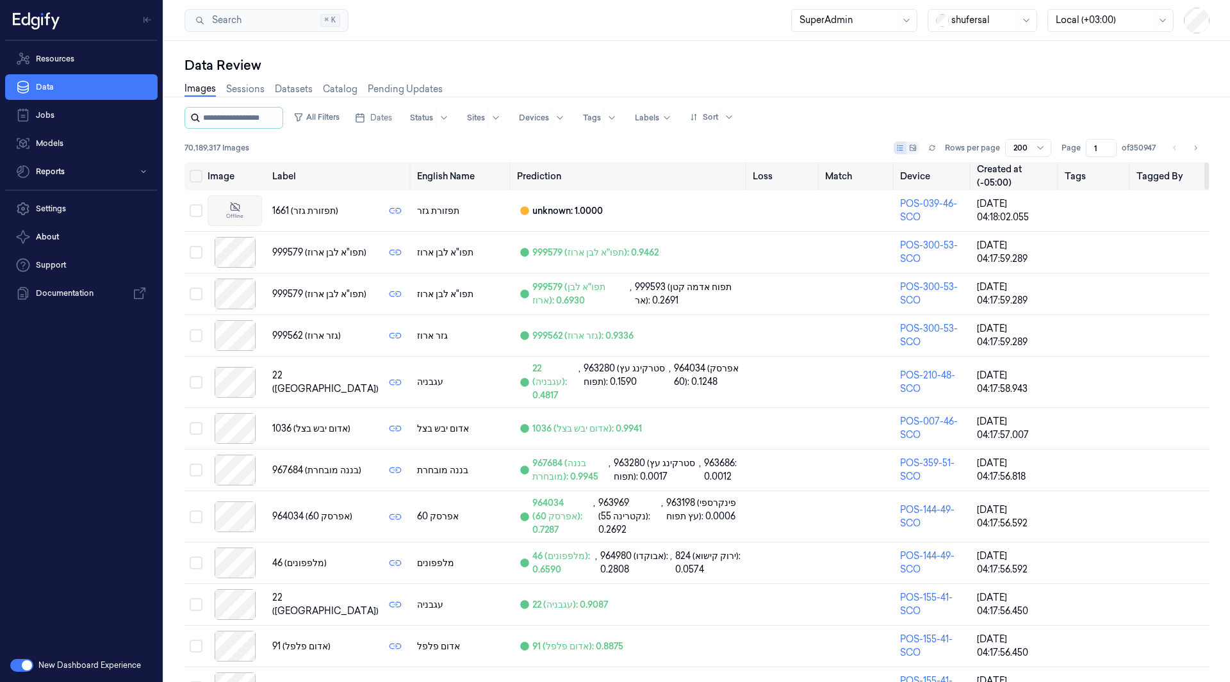
click at [270, 114] on input "string" at bounding box center [241, 118] width 77 height 20
click at [336, 118] on button "All Filters" at bounding box center [316, 117] width 56 height 20
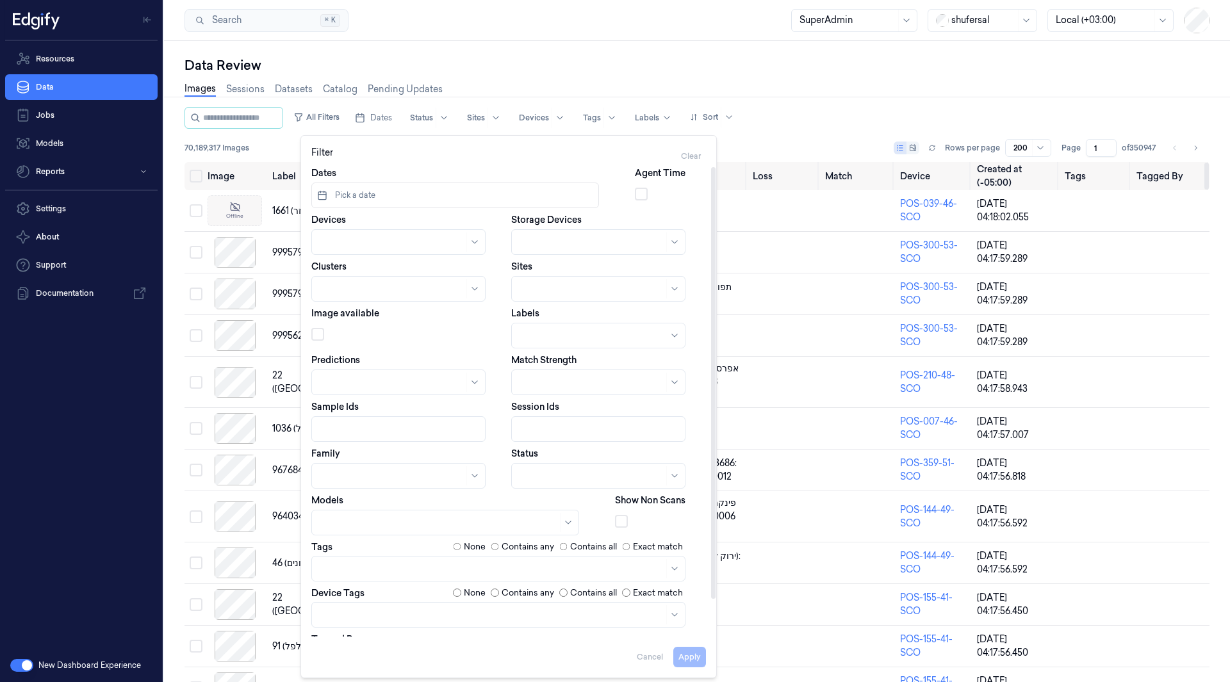
click at [566, 330] on div at bounding box center [592, 335] width 147 height 13
click at [683, 654] on button "Apply" at bounding box center [689, 657] width 33 height 20
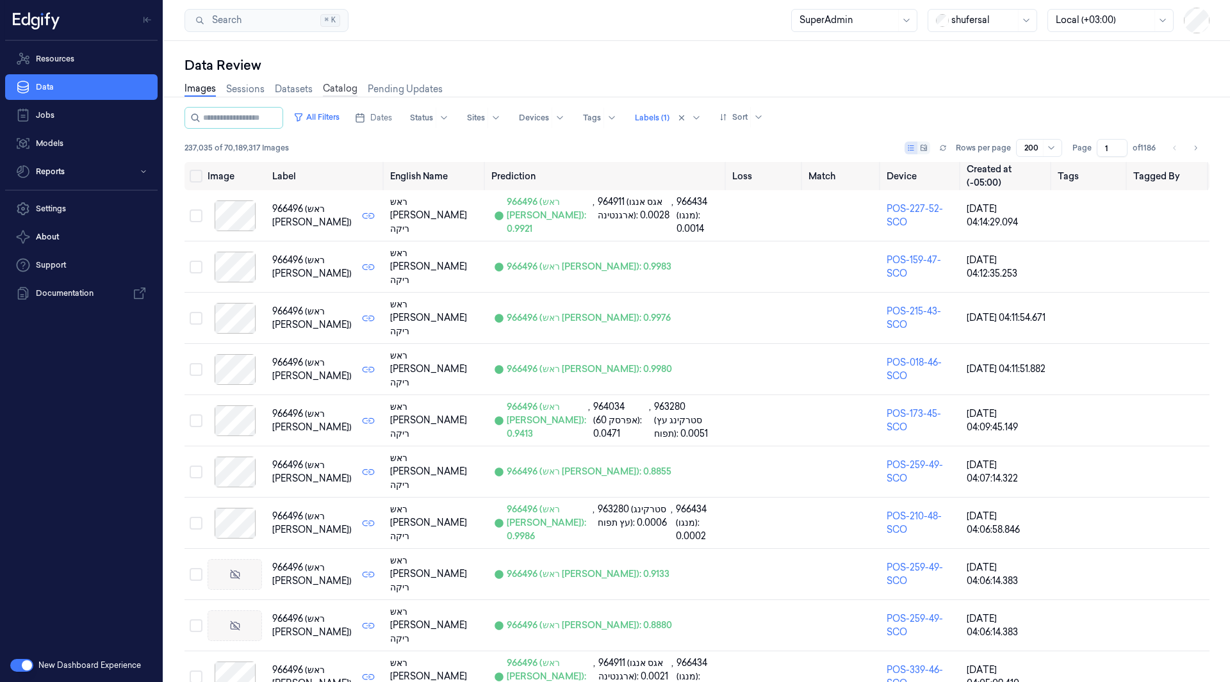
click at [346, 92] on link "Catalog" at bounding box center [340, 89] width 35 height 15
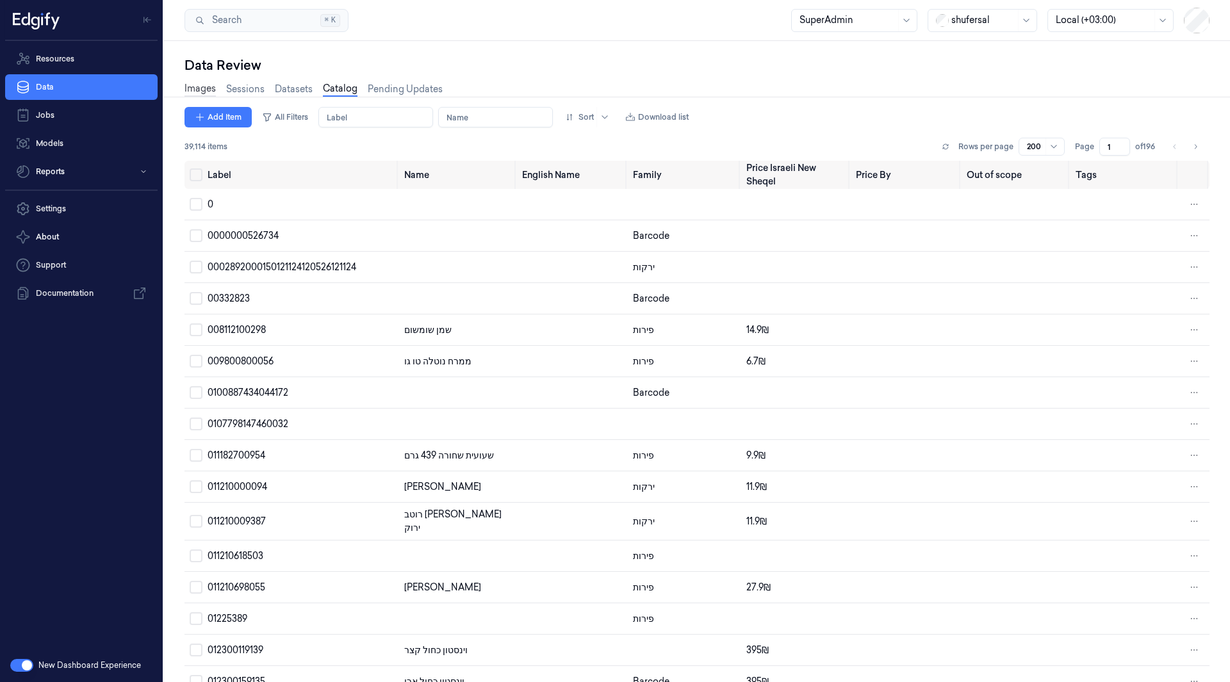
click at [202, 91] on link "Images" at bounding box center [199, 89] width 31 height 15
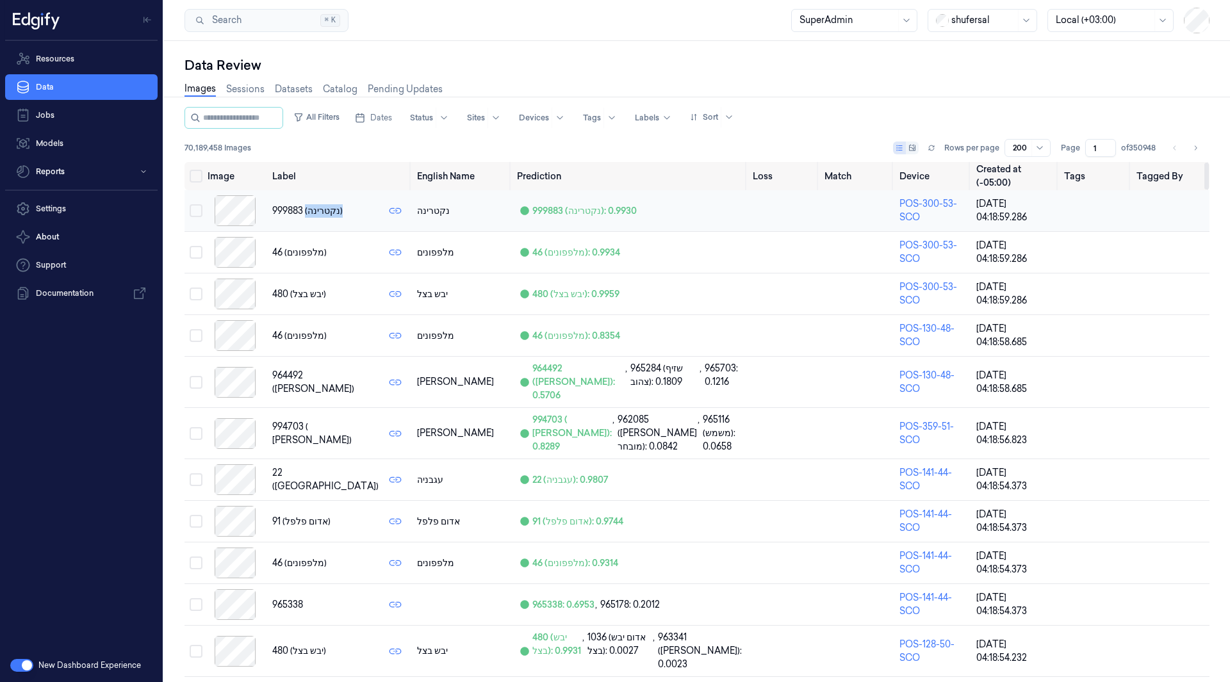
drag, startPoint x: 271, startPoint y: 215, endPoint x: 311, endPoint y: 218, distance: 40.5
click at [311, 218] on td "999883 (נקטרינה)" at bounding box center [339, 211] width 145 height 42
